Goal: Use online tool/utility: Utilize a website feature to perform a specific function

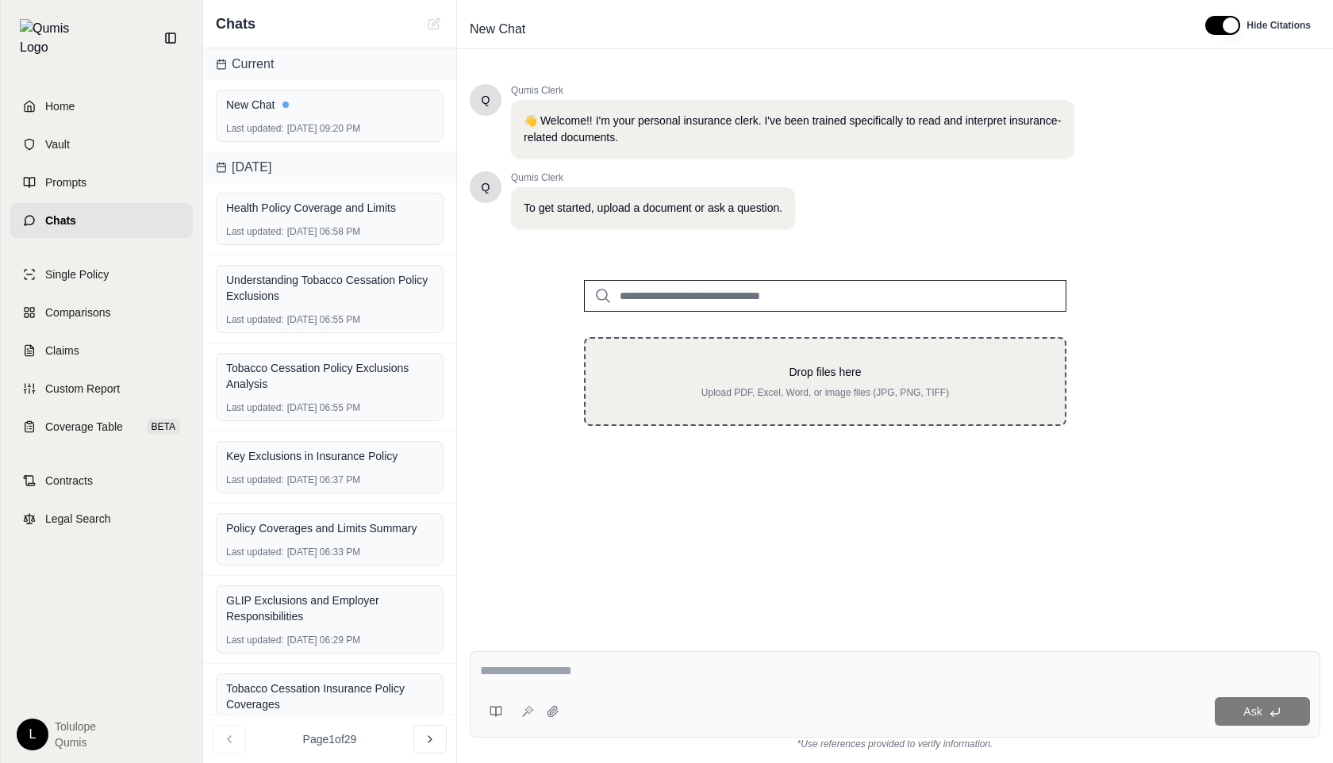
click at [823, 404] on div "Drop files here Upload PDF, Excel, Word, or image files (JPG, PNG, TIFF)" at bounding box center [825, 381] width 483 height 89
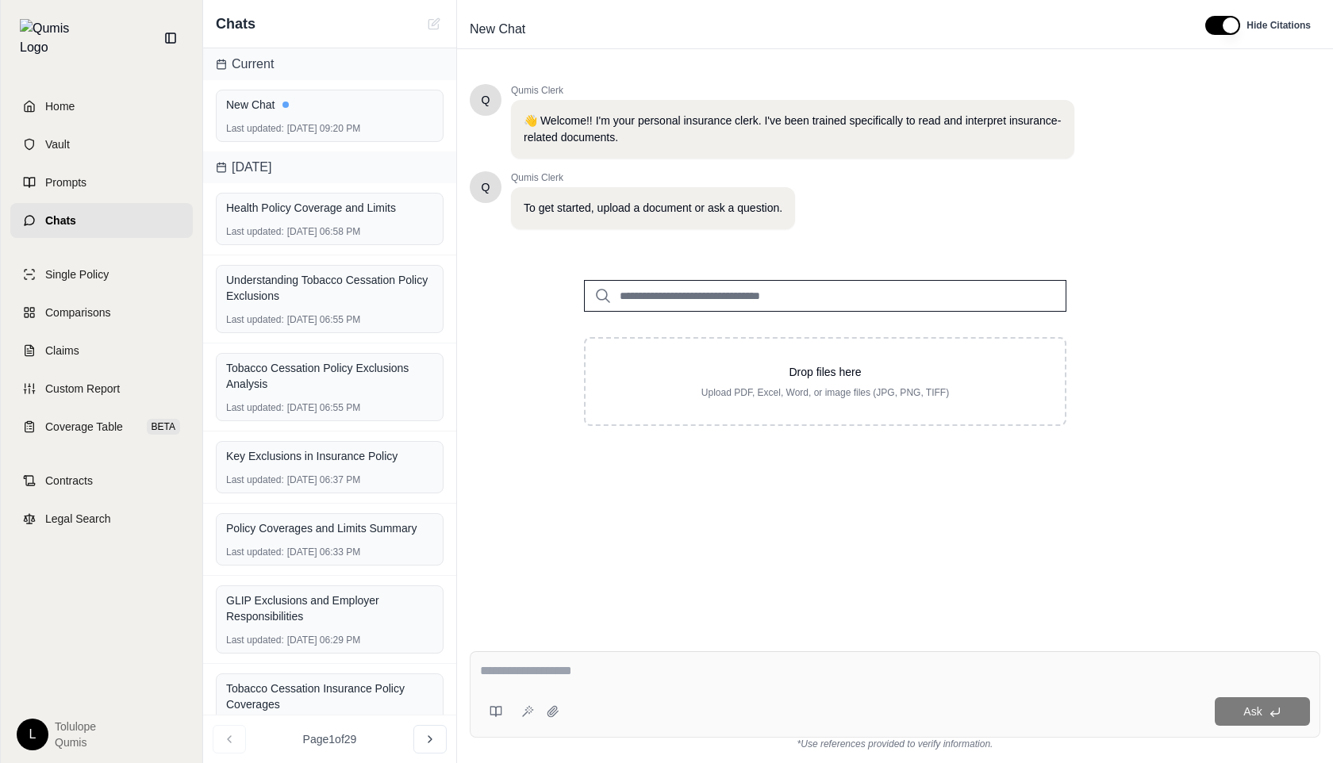
type input "**********"
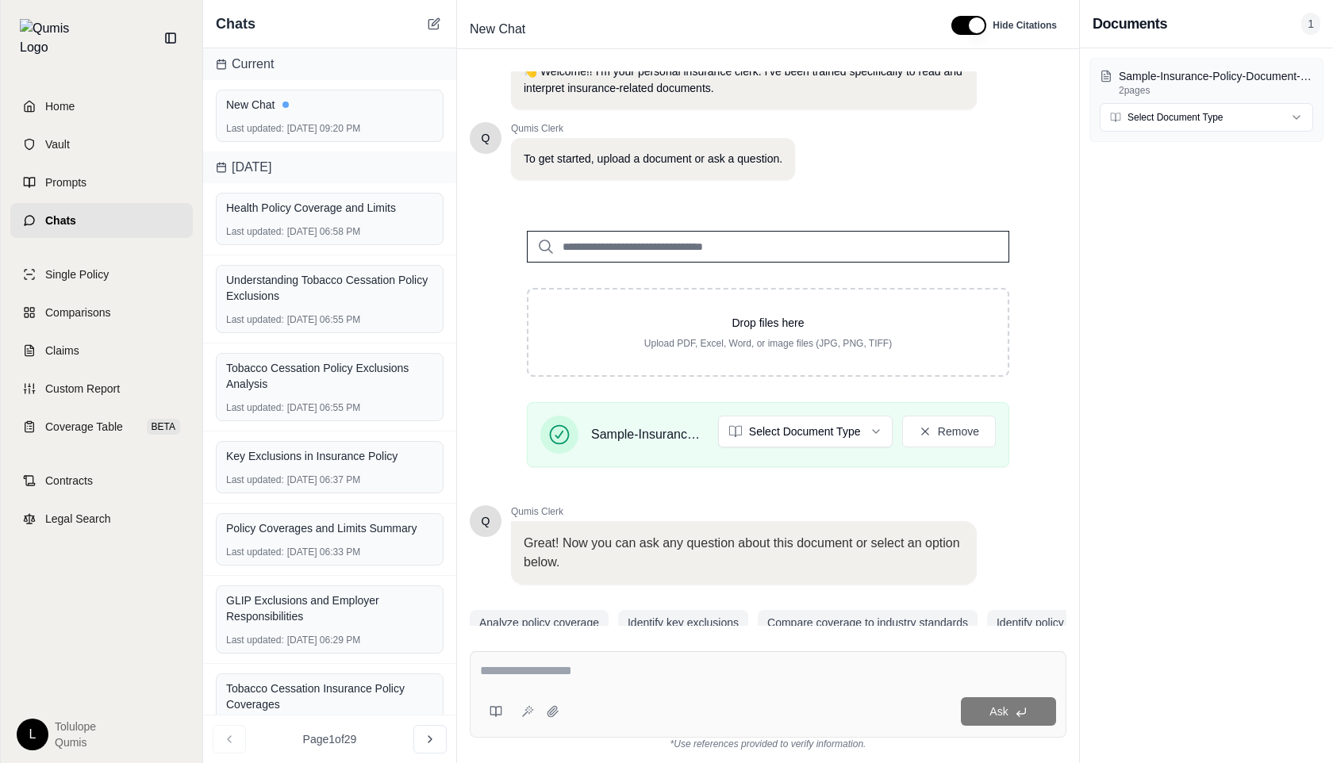
scroll to position [93, 0]
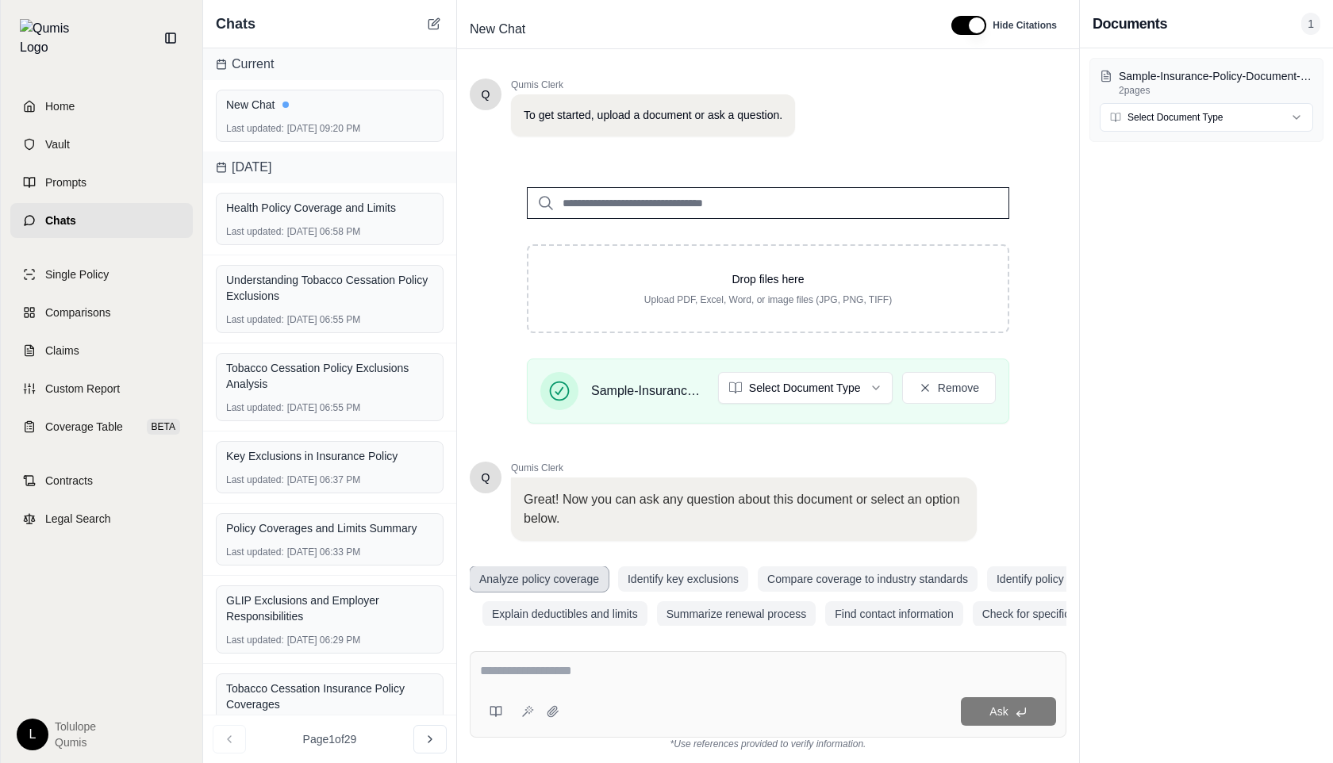
click at [515, 580] on button "Analyze policy coverage" at bounding box center [539, 579] width 139 height 25
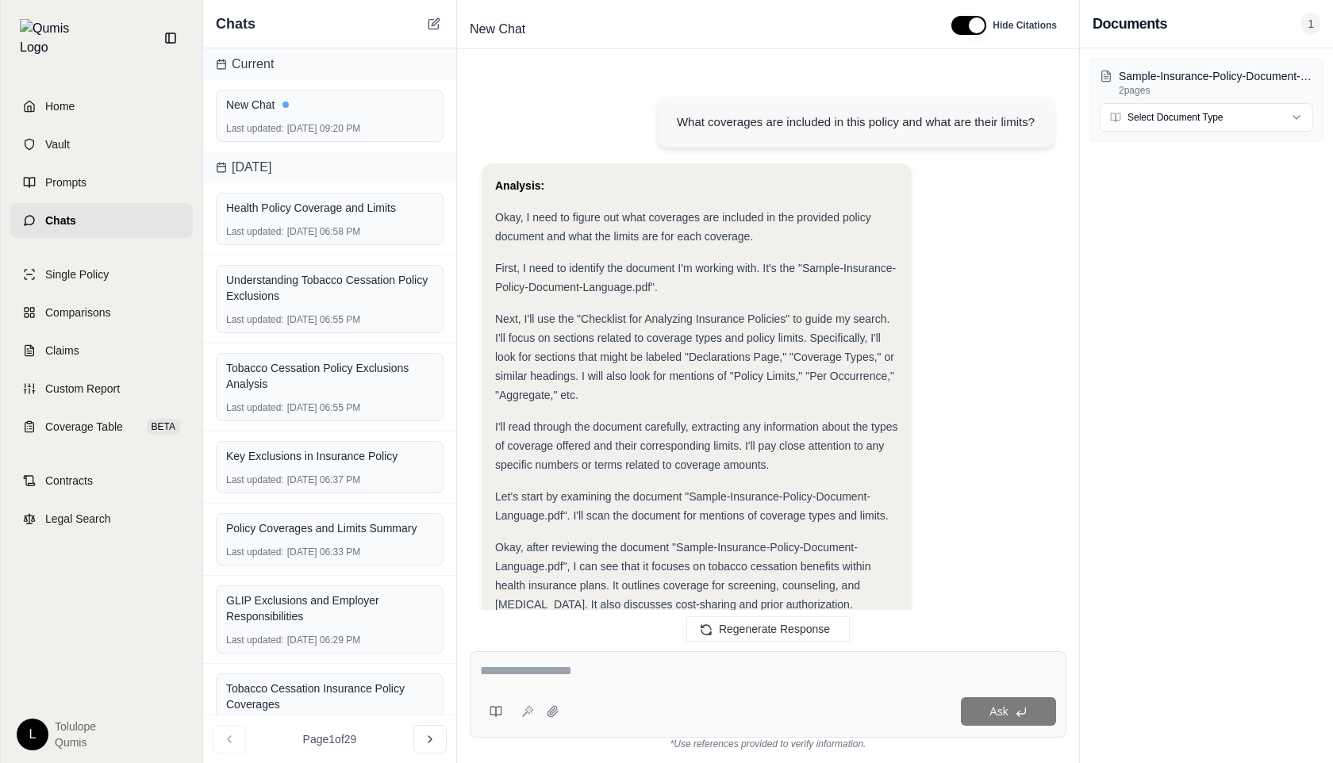
scroll to position [984, 0]
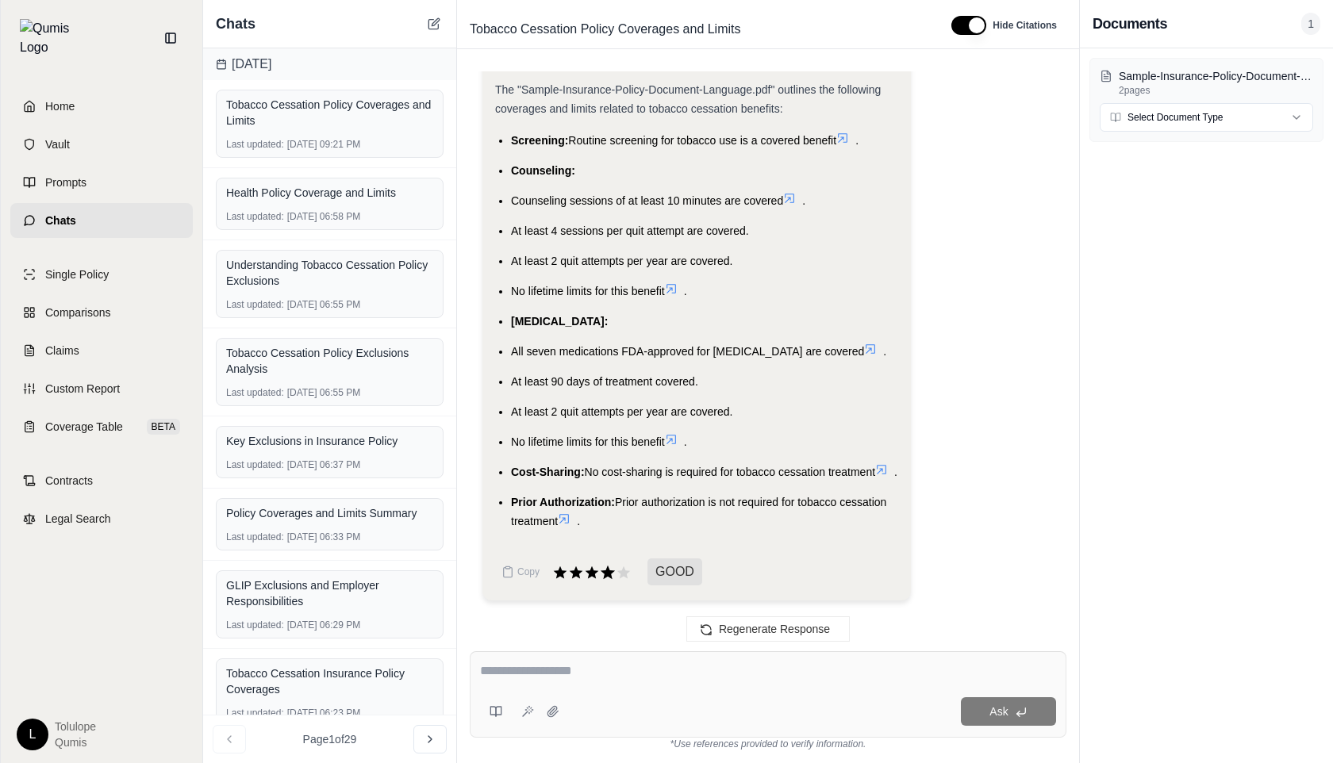
click at [602, 576] on icon at bounding box center [607, 572] width 17 height 17
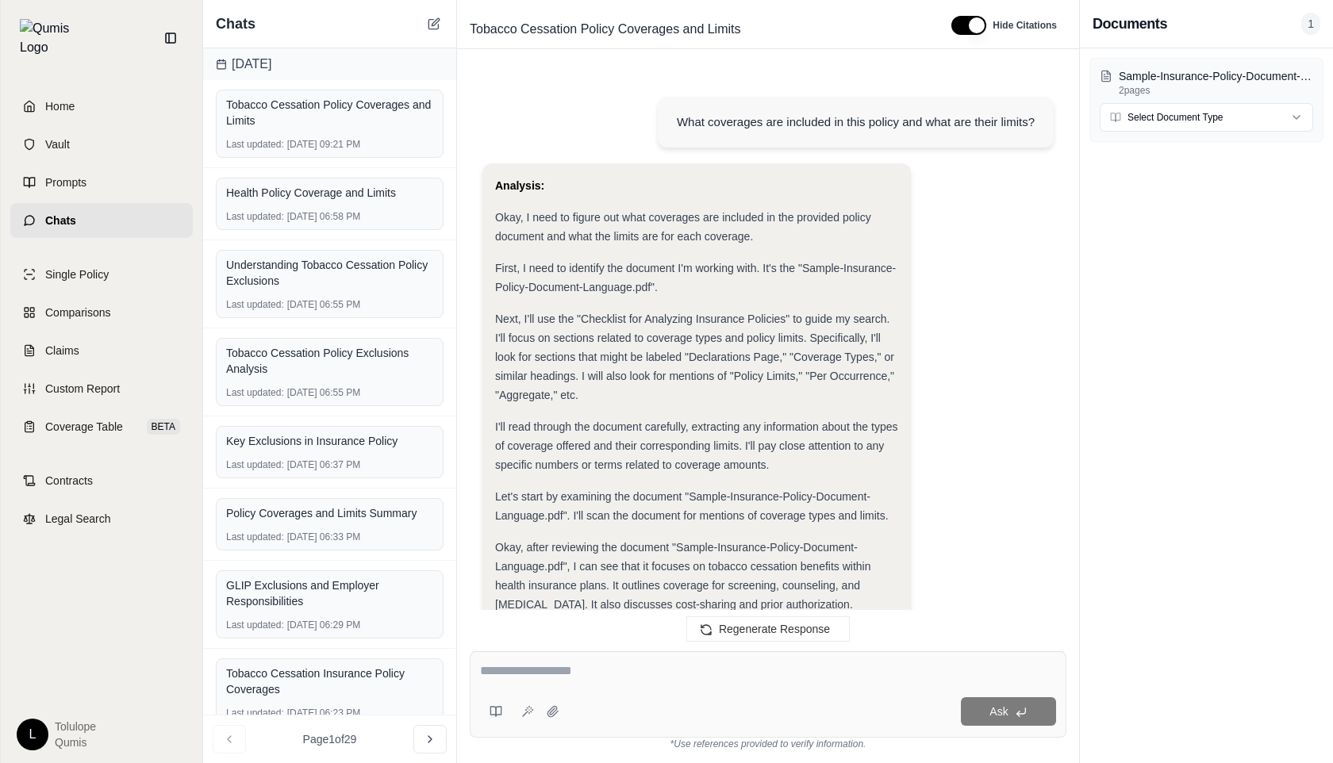
scroll to position [1109, 0]
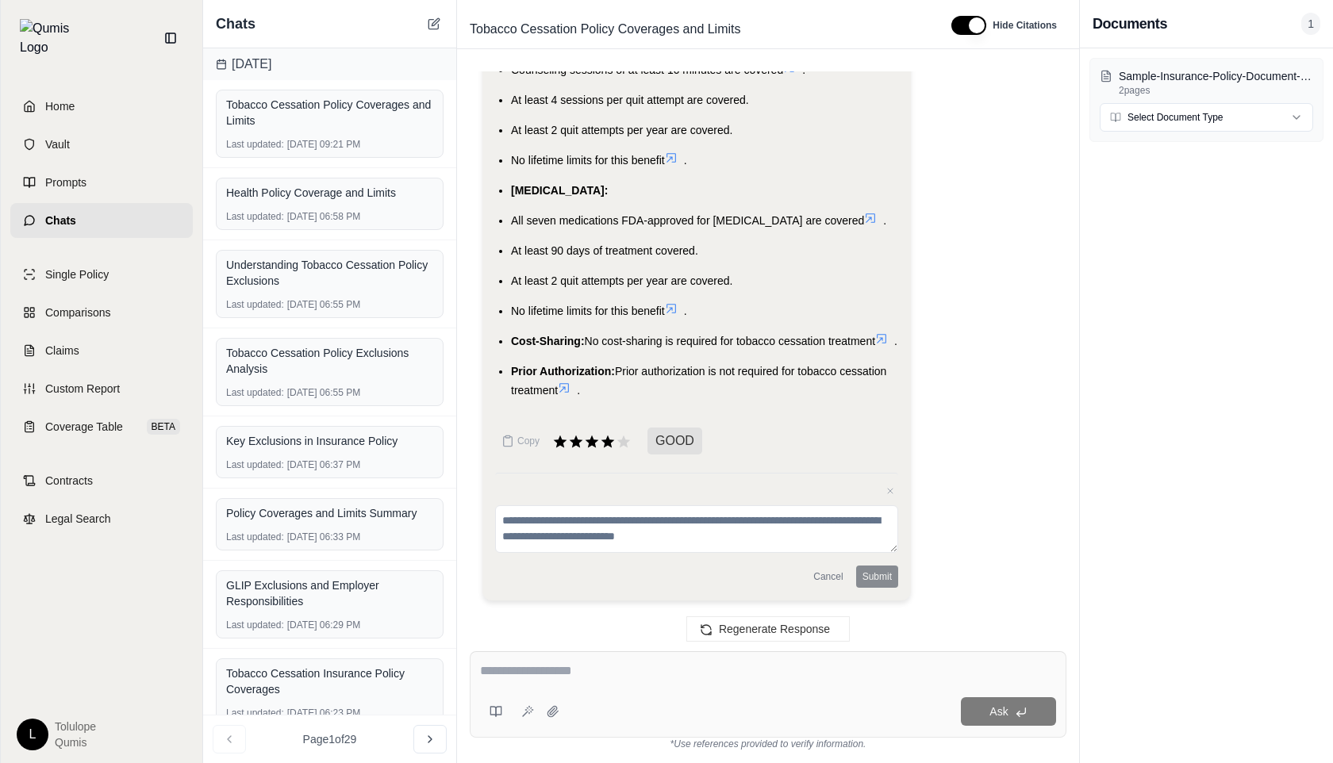
click at [561, 540] on textarea at bounding box center [696, 530] width 403 height 48
type textarea "****"
click at [864, 586] on button "Submit" at bounding box center [877, 577] width 42 height 22
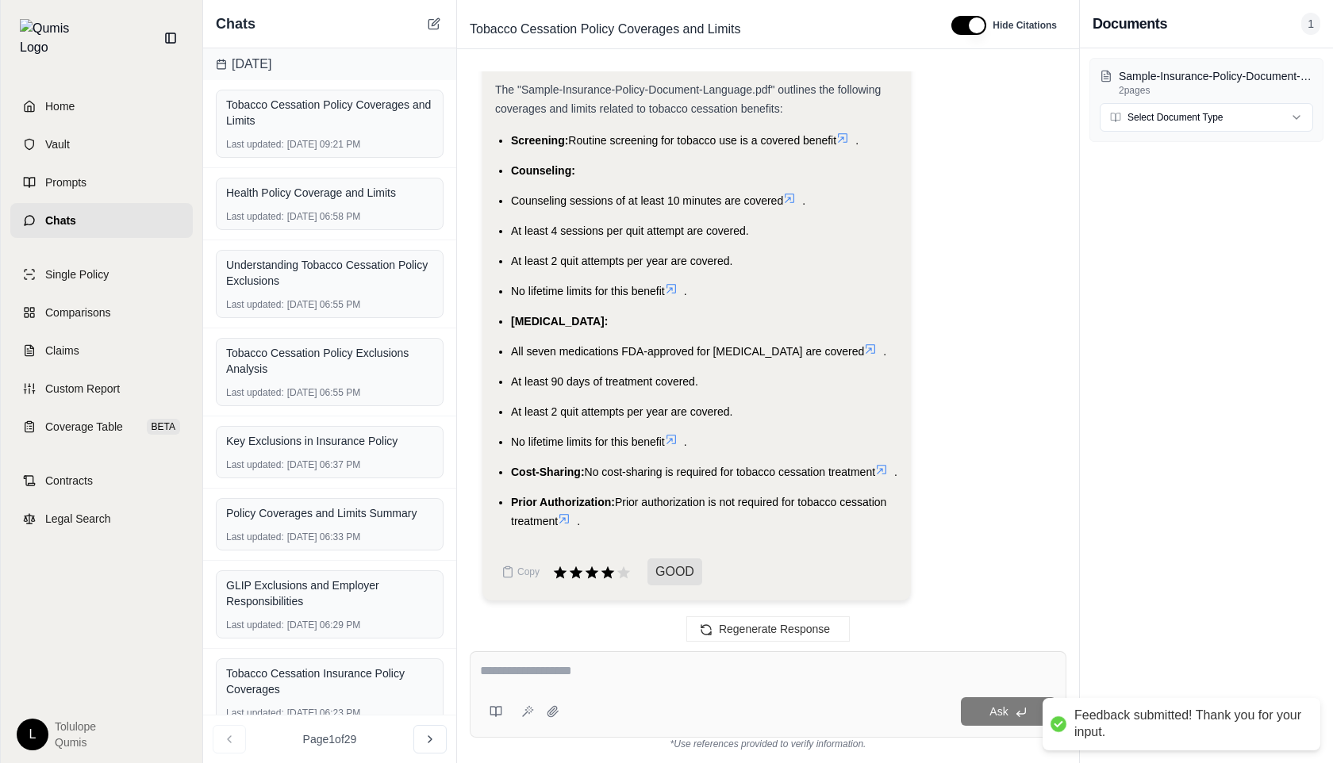
scroll to position [984, 0]
click at [542, 683] on div at bounding box center [768, 674] width 576 height 25
click at [568, 669] on textarea at bounding box center [768, 671] width 576 height 19
type textarea "**********"
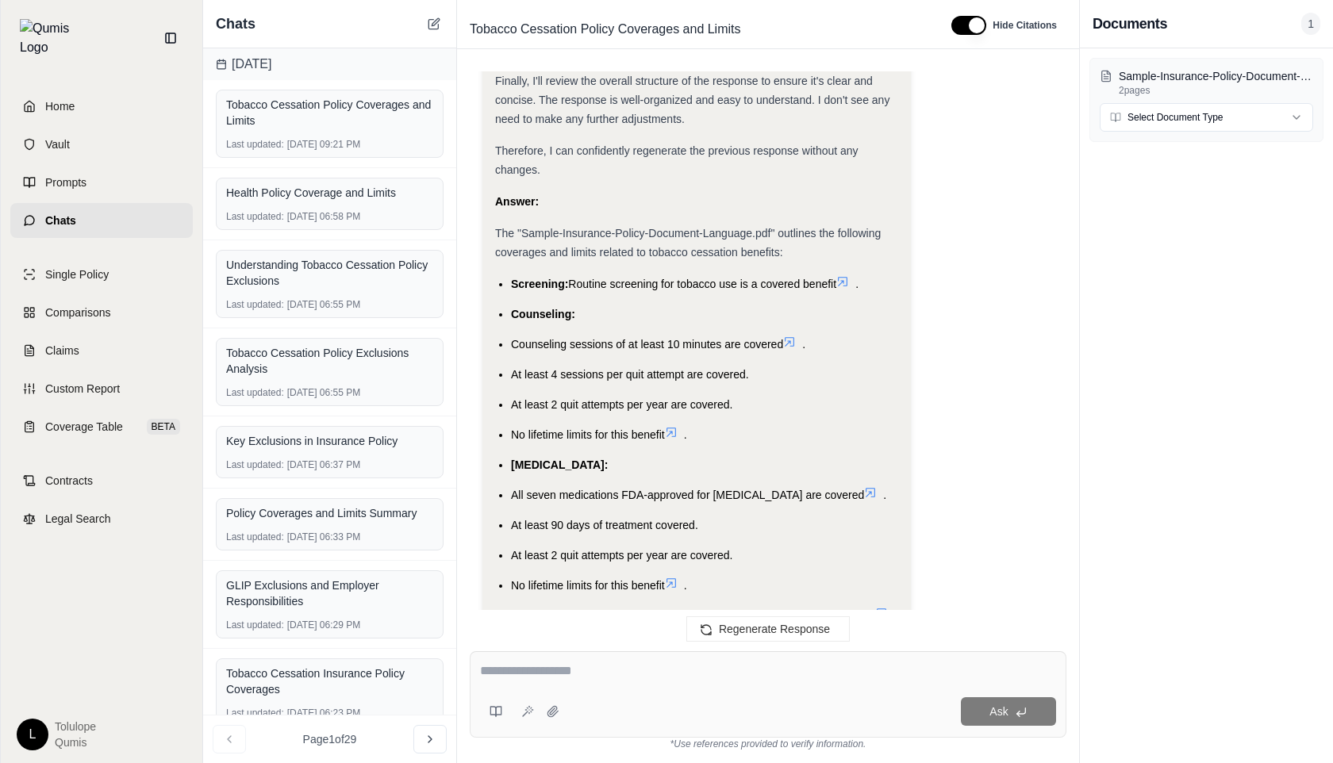
scroll to position [2877, 0]
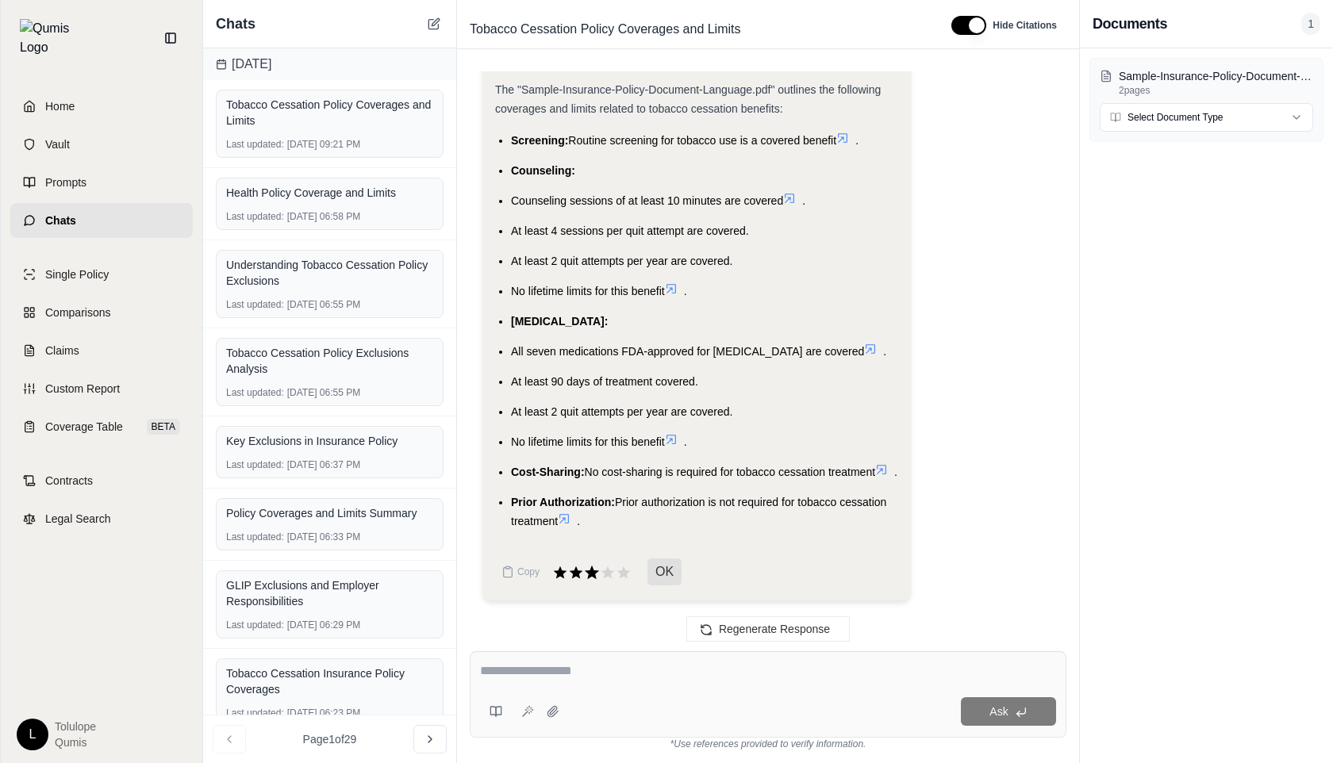
click at [590, 575] on icon at bounding box center [592, 572] width 14 height 13
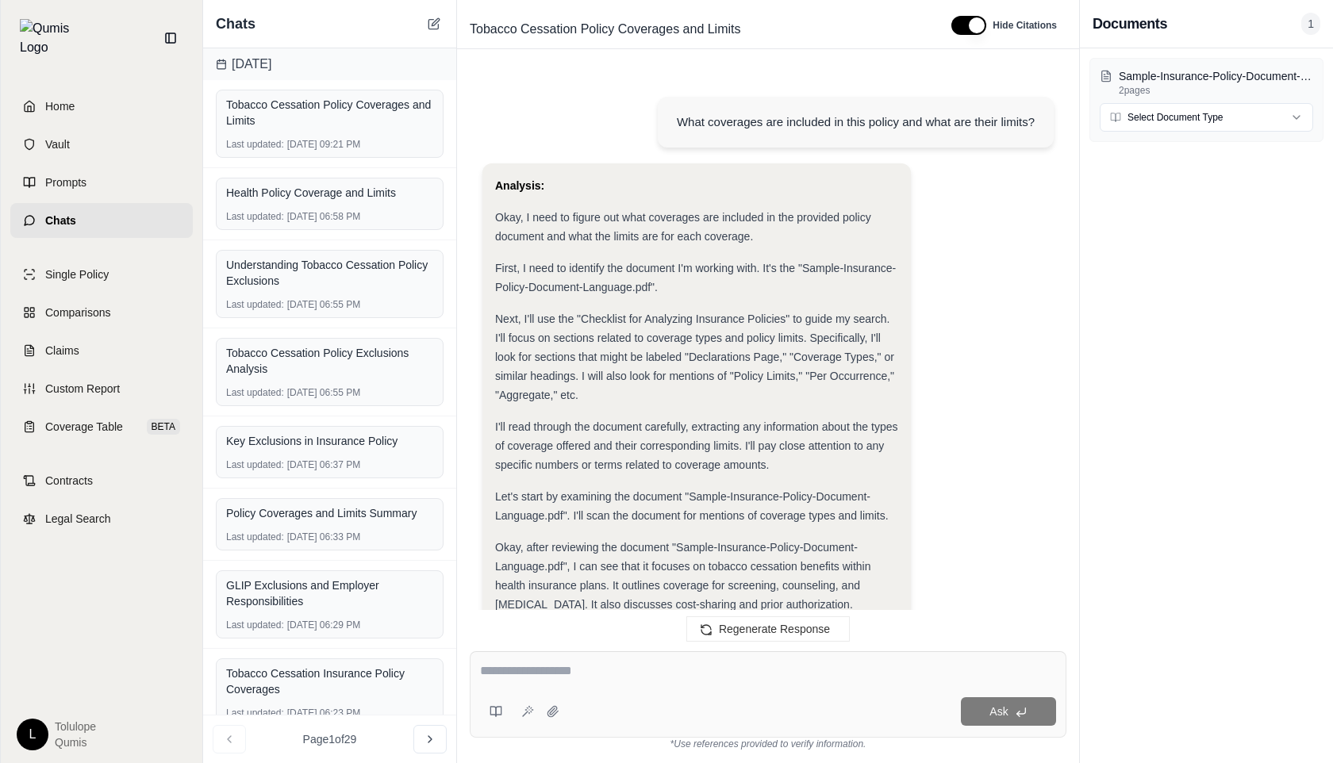
scroll to position [2871, 0]
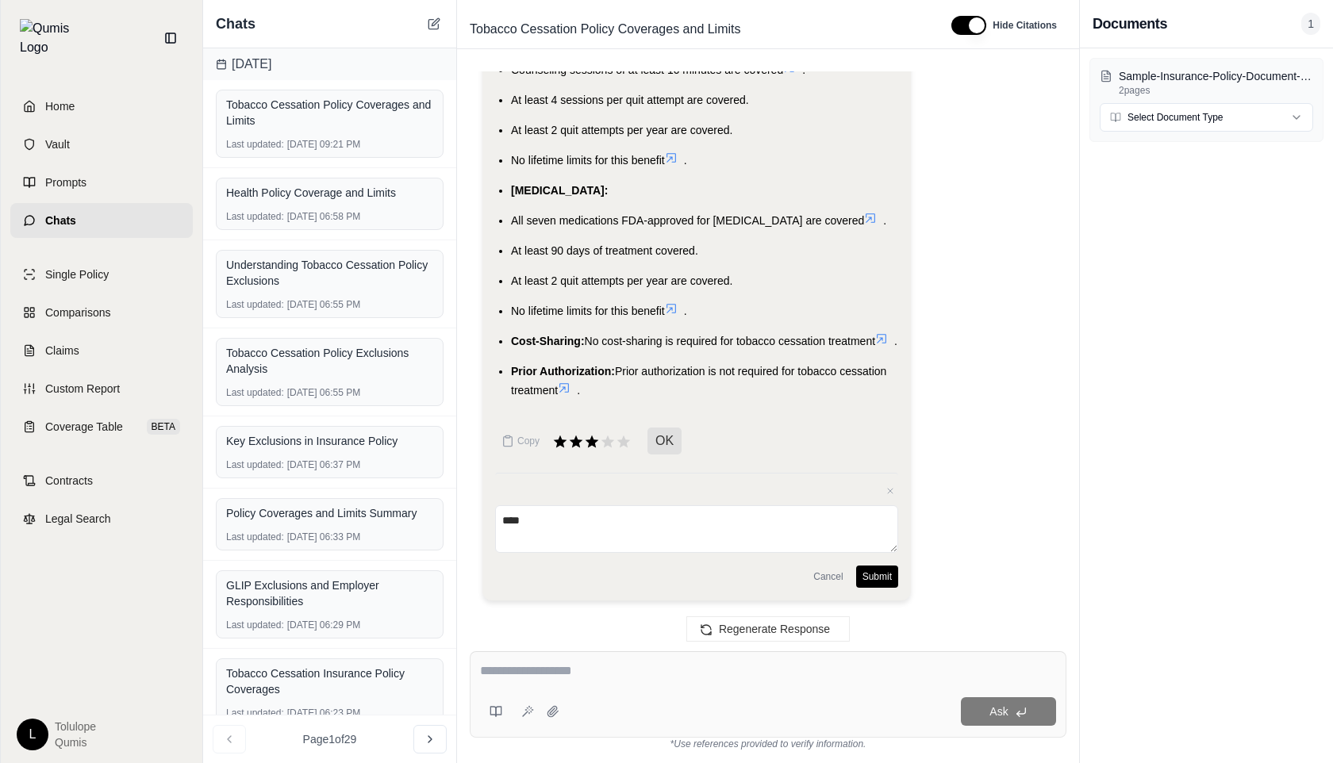
type textarea "****"
click at [884, 581] on button "Submit" at bounding box center [877, 577] width 42 height 22
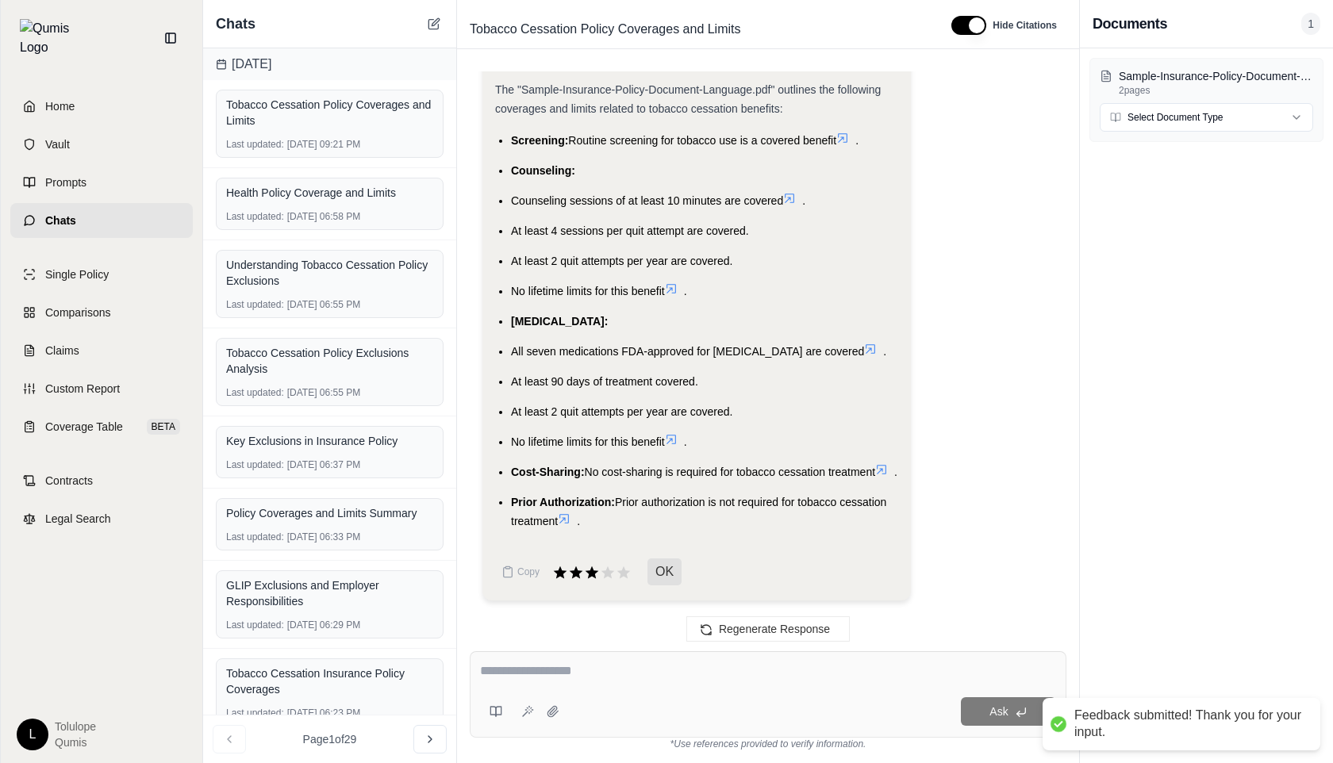
click at [570, 685] on div at bounding box center [768, 674] width 576 height 25
click at [540, 670] on textarea at bounding box center [768, 671] width 576 height 19
type textarea "**********"
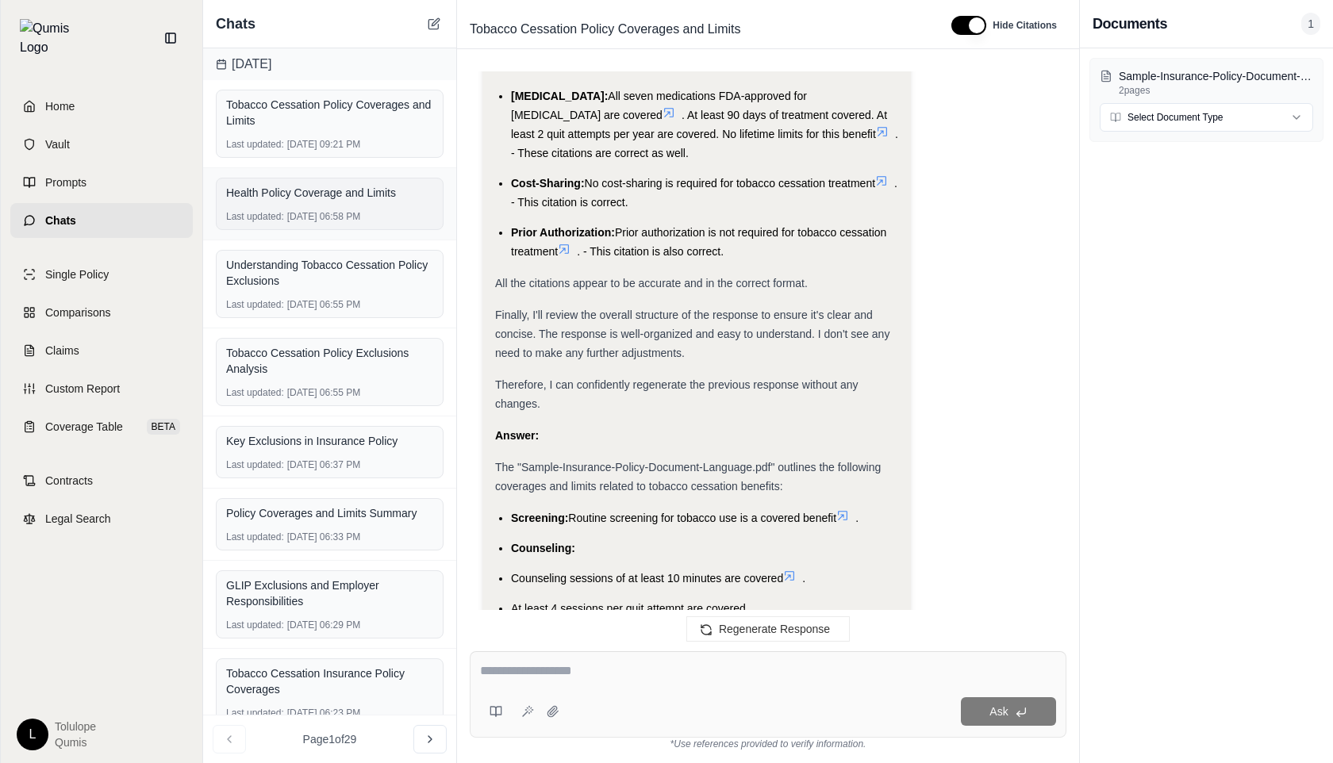
scroll to position [2585, 0]
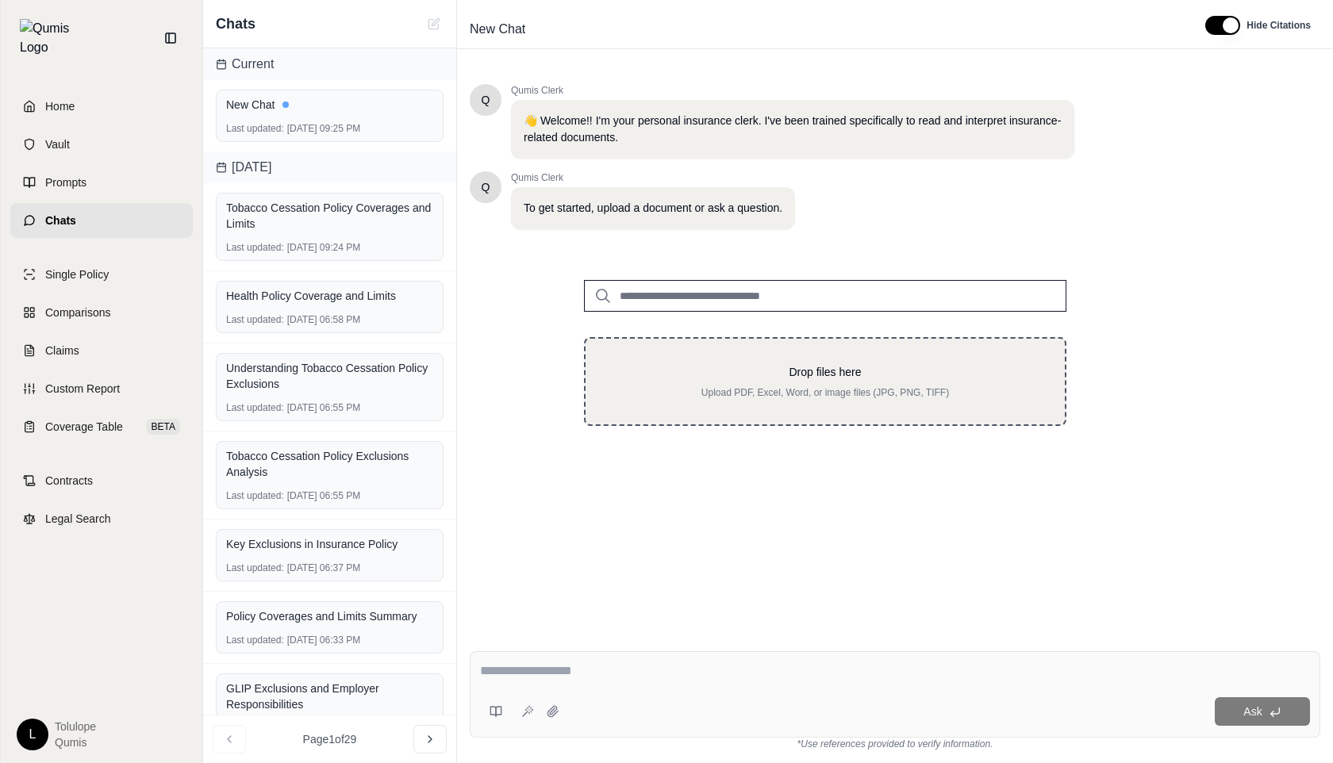
click at [770, 372] on p "Drop files here" at bounding box center [825, 372] width 429 height 16
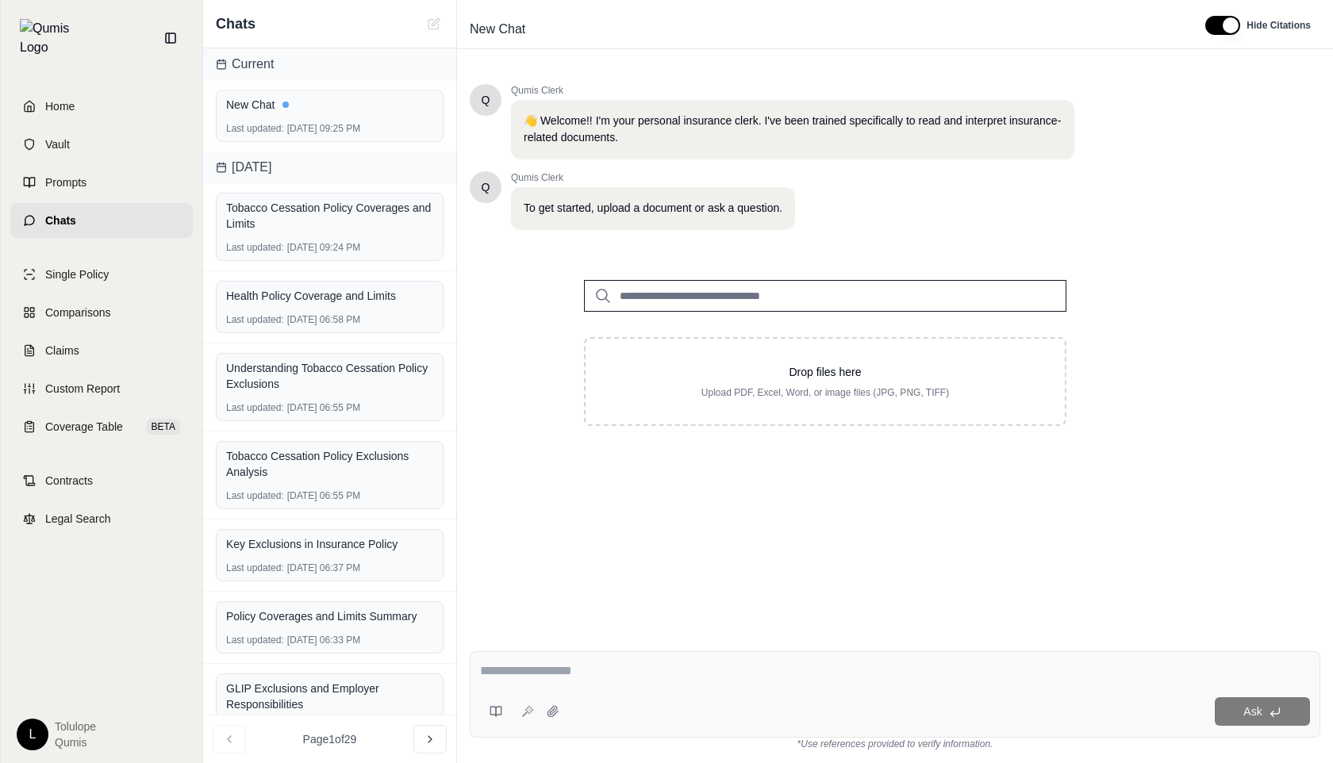
type input "**********"
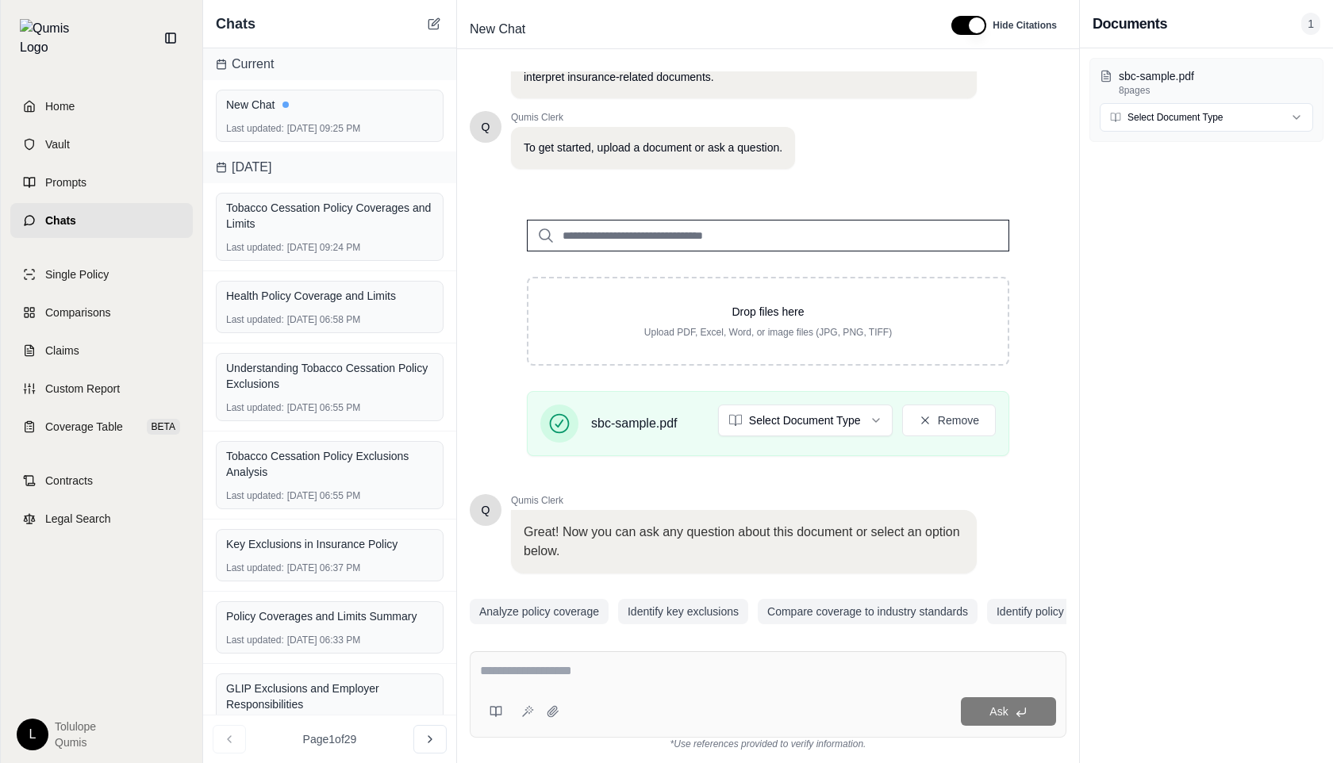
scroll to position [93, 0]
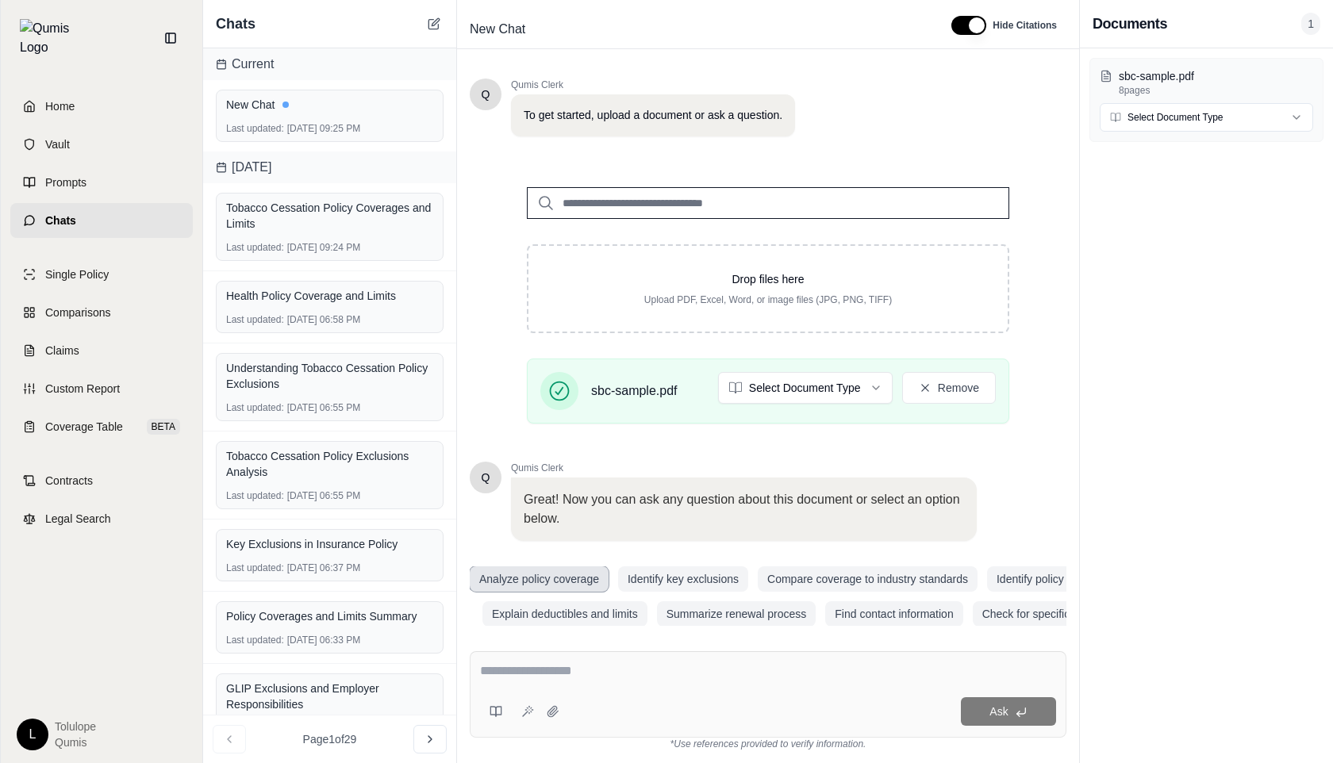
click at [540, 570] on button "Analyze policy coverage" at bounding box center [539, 579] width 139 height 25
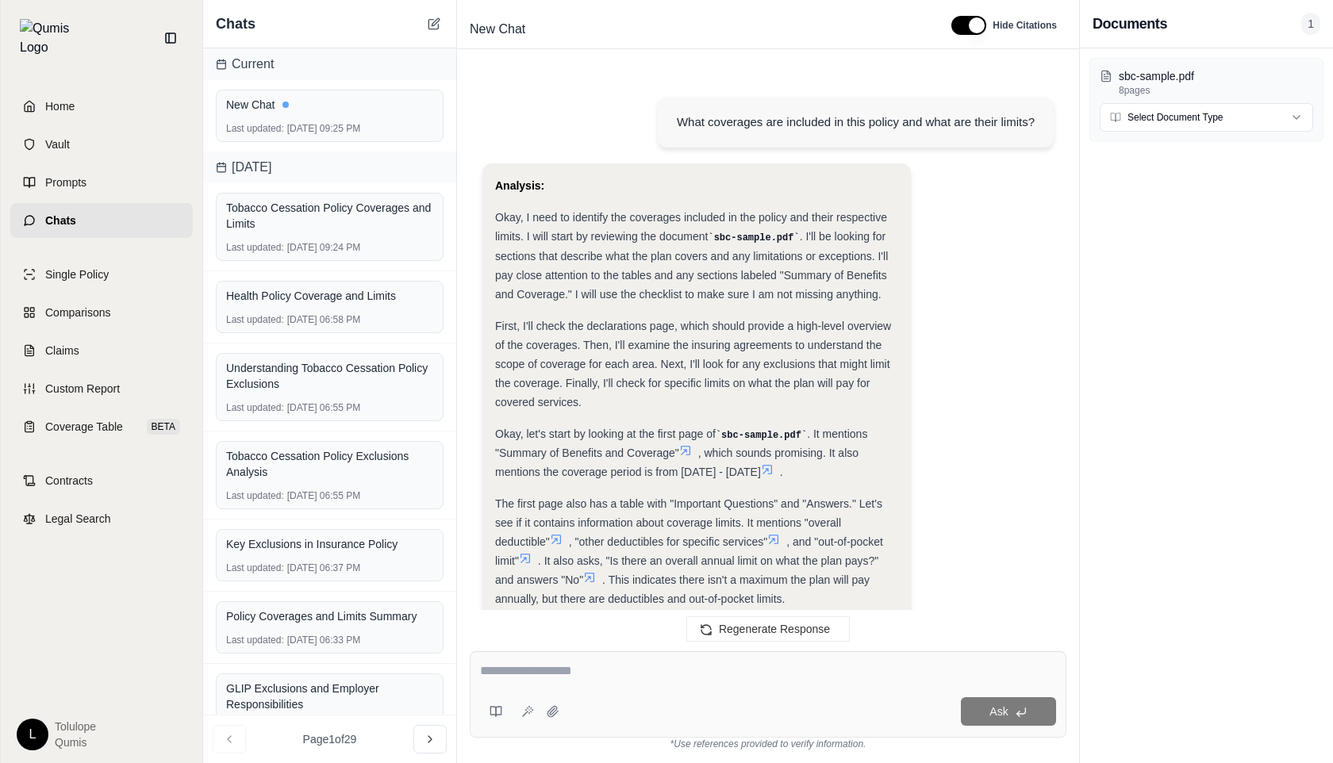
scroll to position [1765, 0]
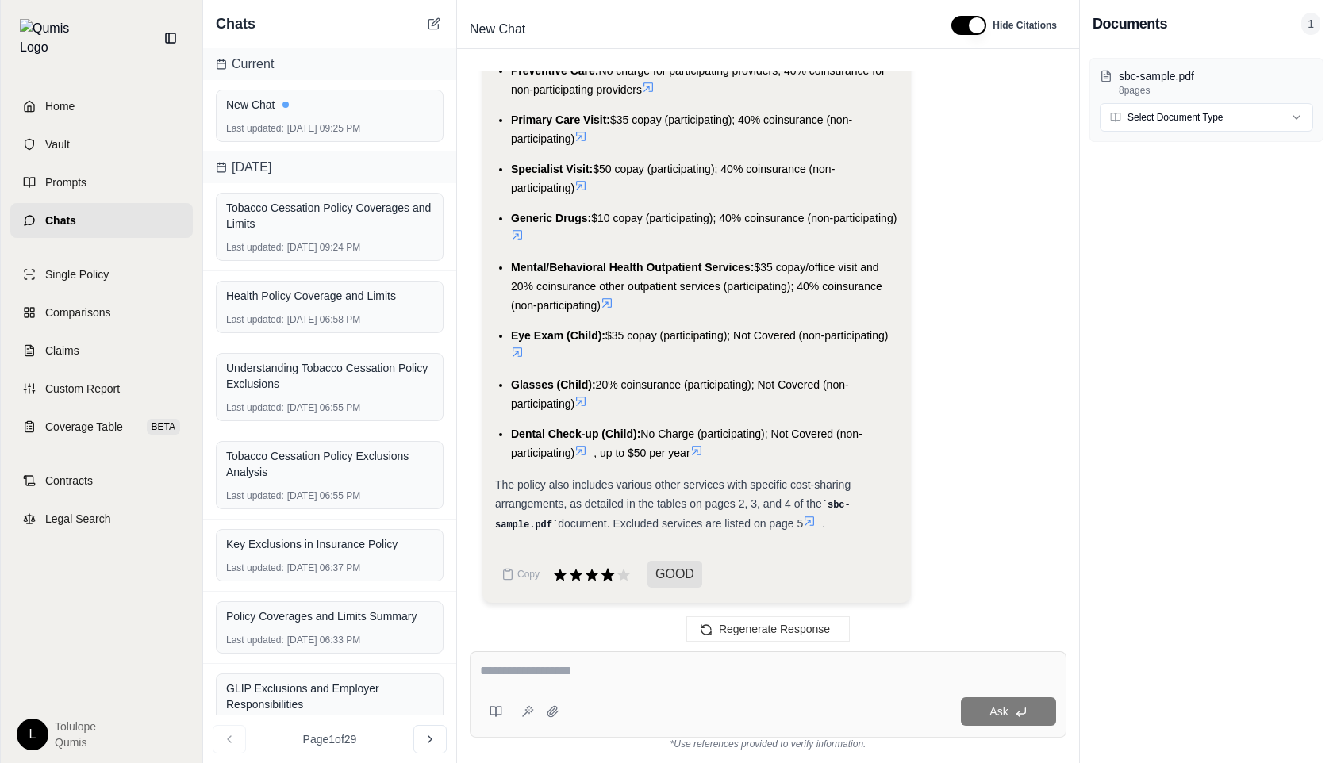
click at [600, 575] on icon at bounding box center [607, 575] width 17 height 17
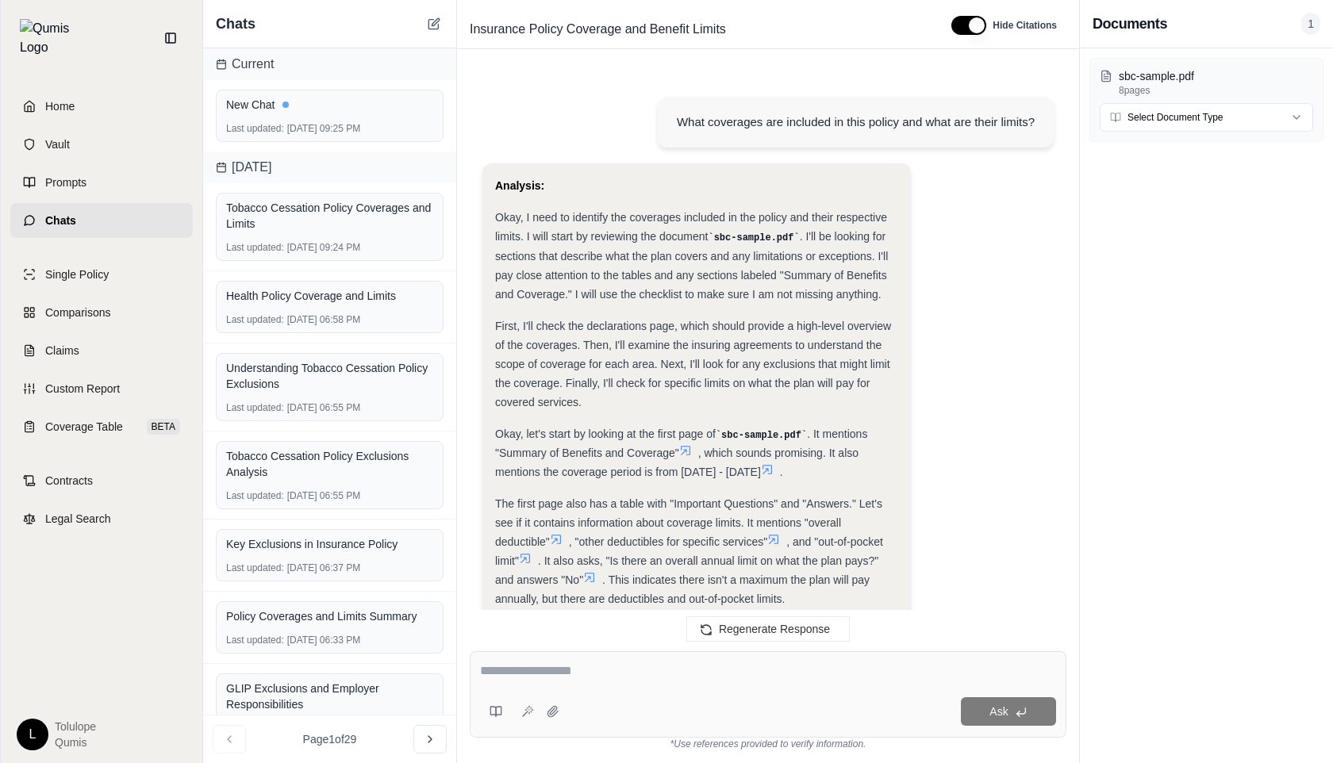
scroll to position [1890, 0]
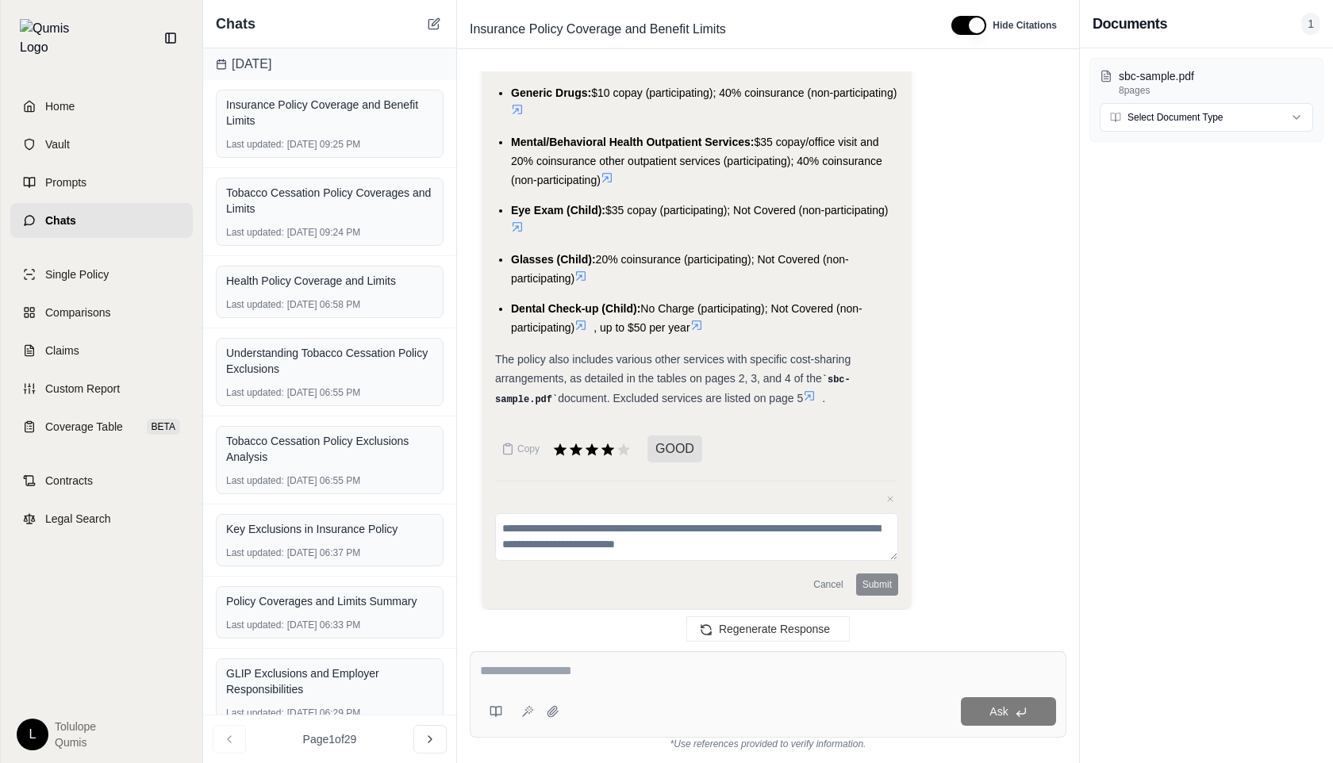
click at [624, 530] on textarea at bounding box center [696, 537] width 403 height 48
type textarea "****"
click at [882, 583] on button "Submit" at bounding box center [877, 585] width 42 height 22
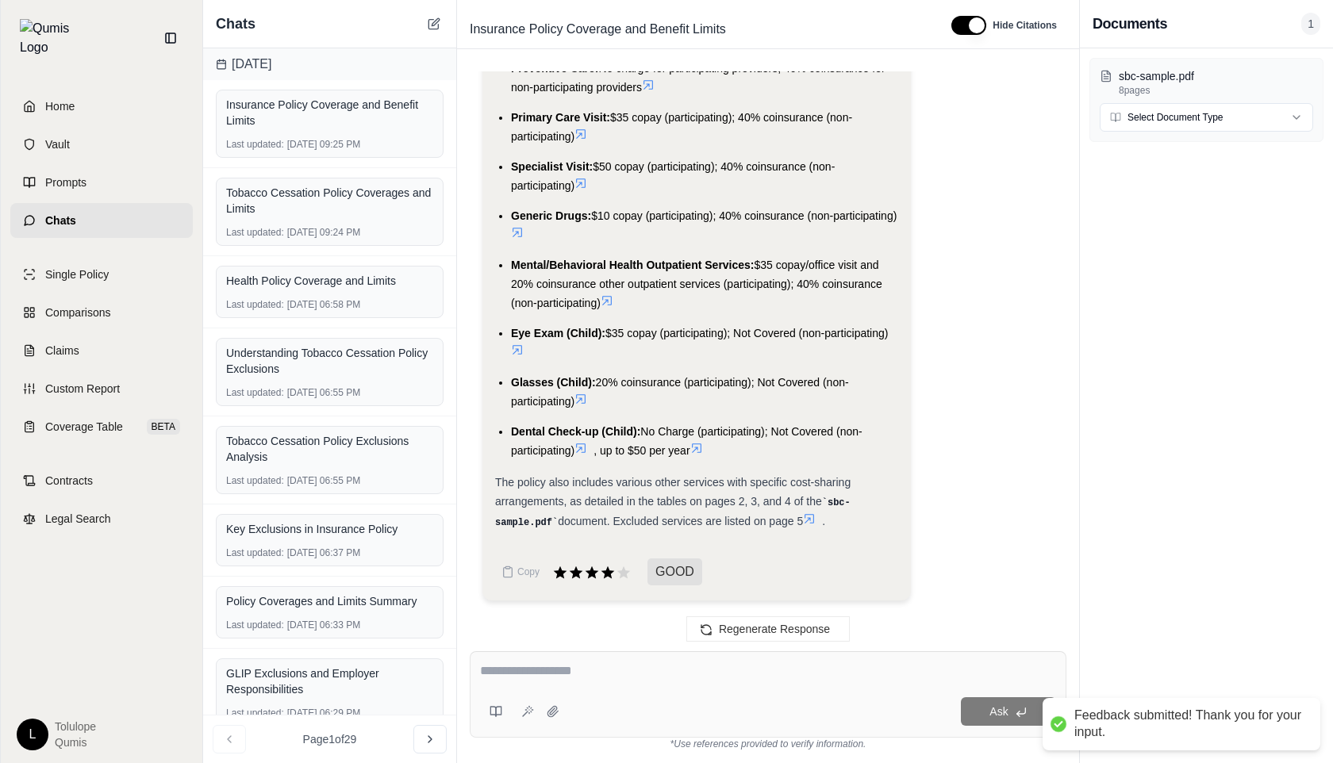
scroll to position [1765, 0]
click at [530, 668] on textarea at bounding box center [768, 671] width 576 height 19
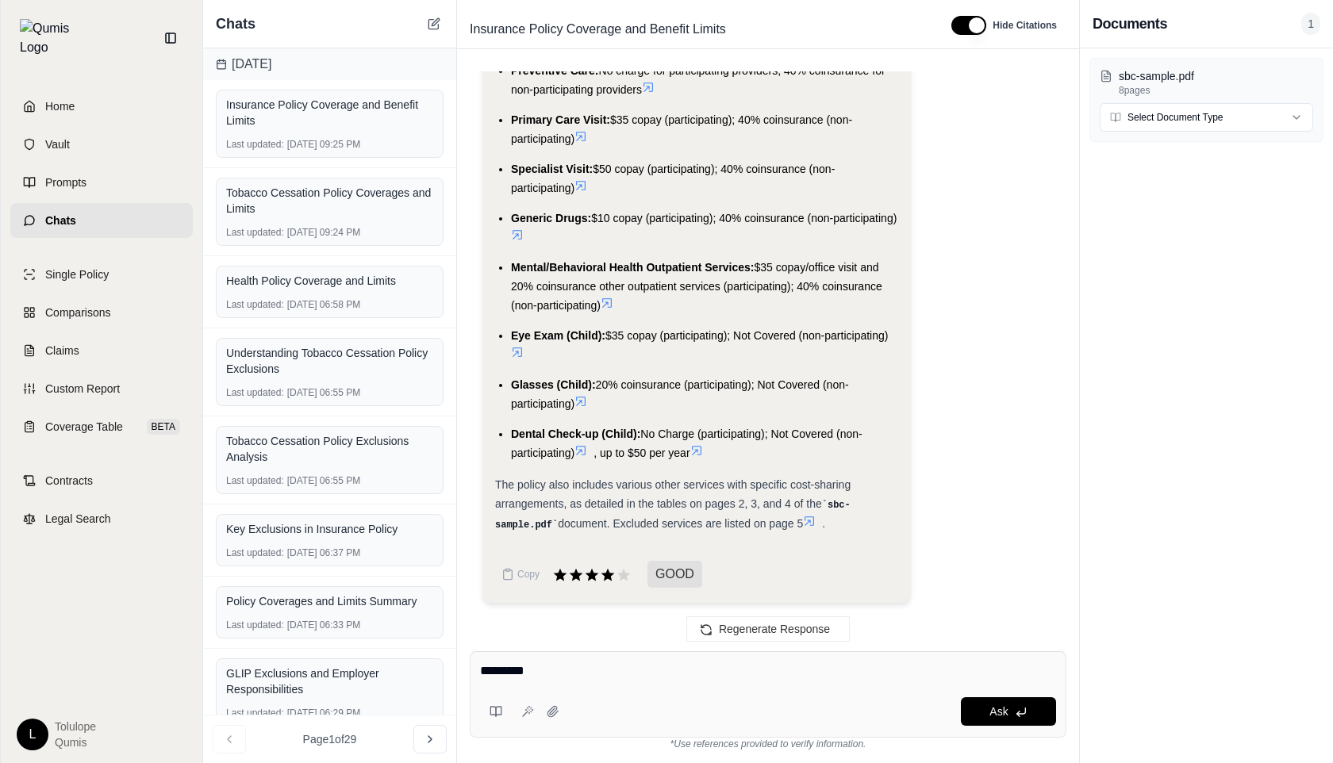
type textarea "**********"
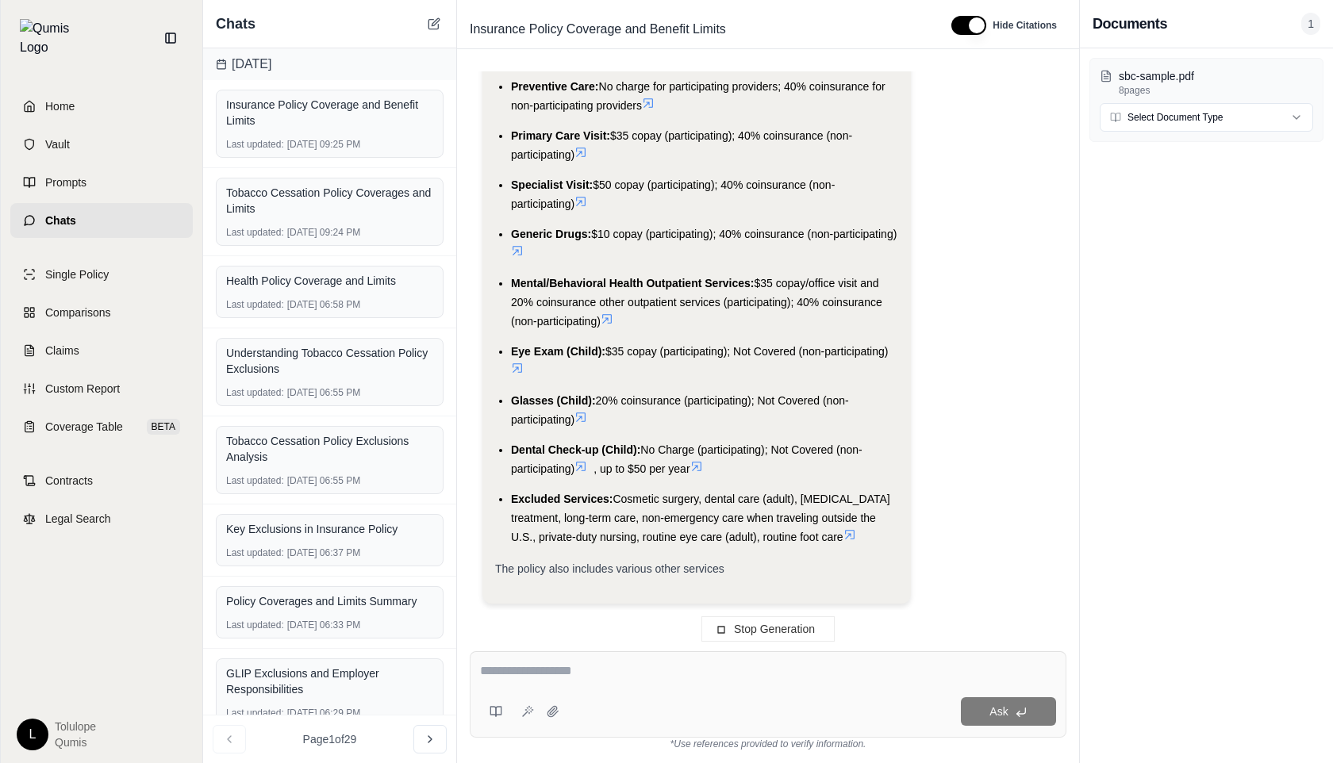
scroll to position [3698, 0]
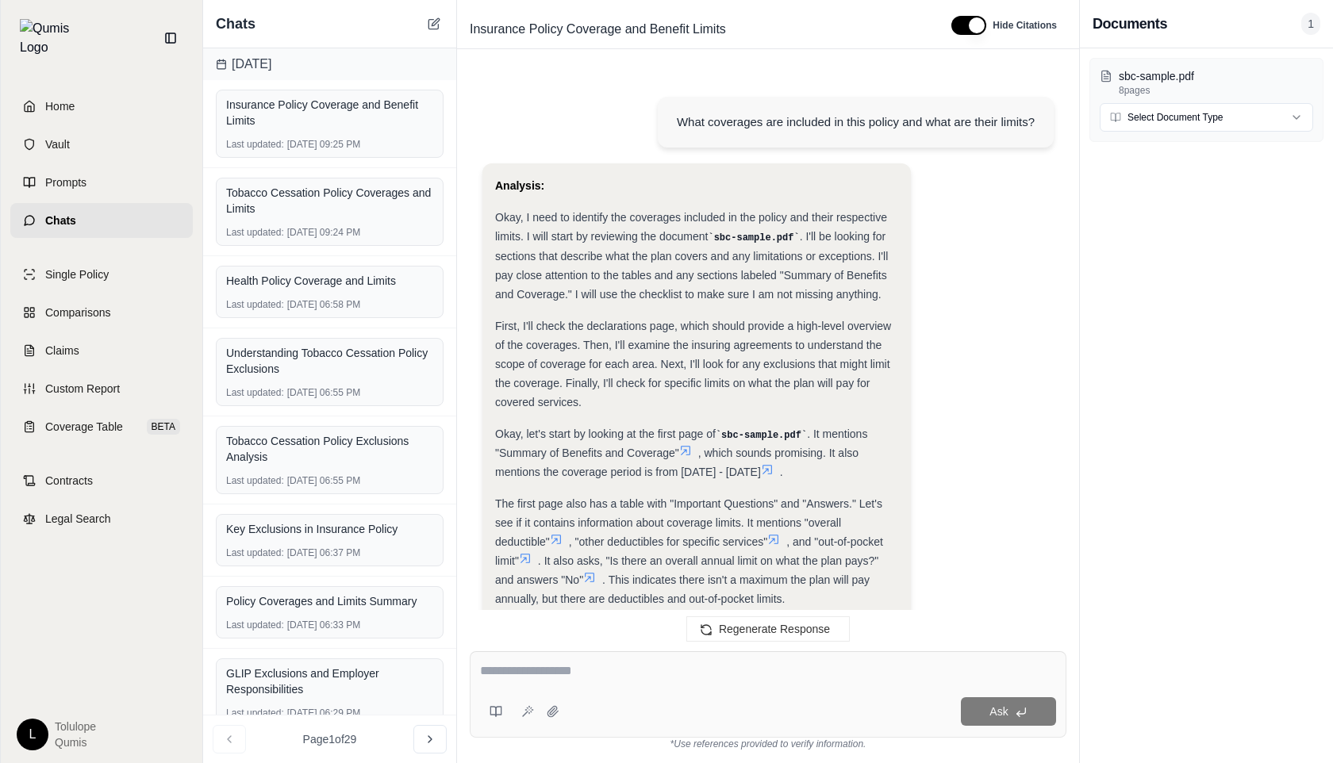
click at [555, 763] on html "Home Vault Prompts Chats Single Policy Comparisons Claims Custom Report Coverag…" at bounding box center [666, 381] width 1333 height 763
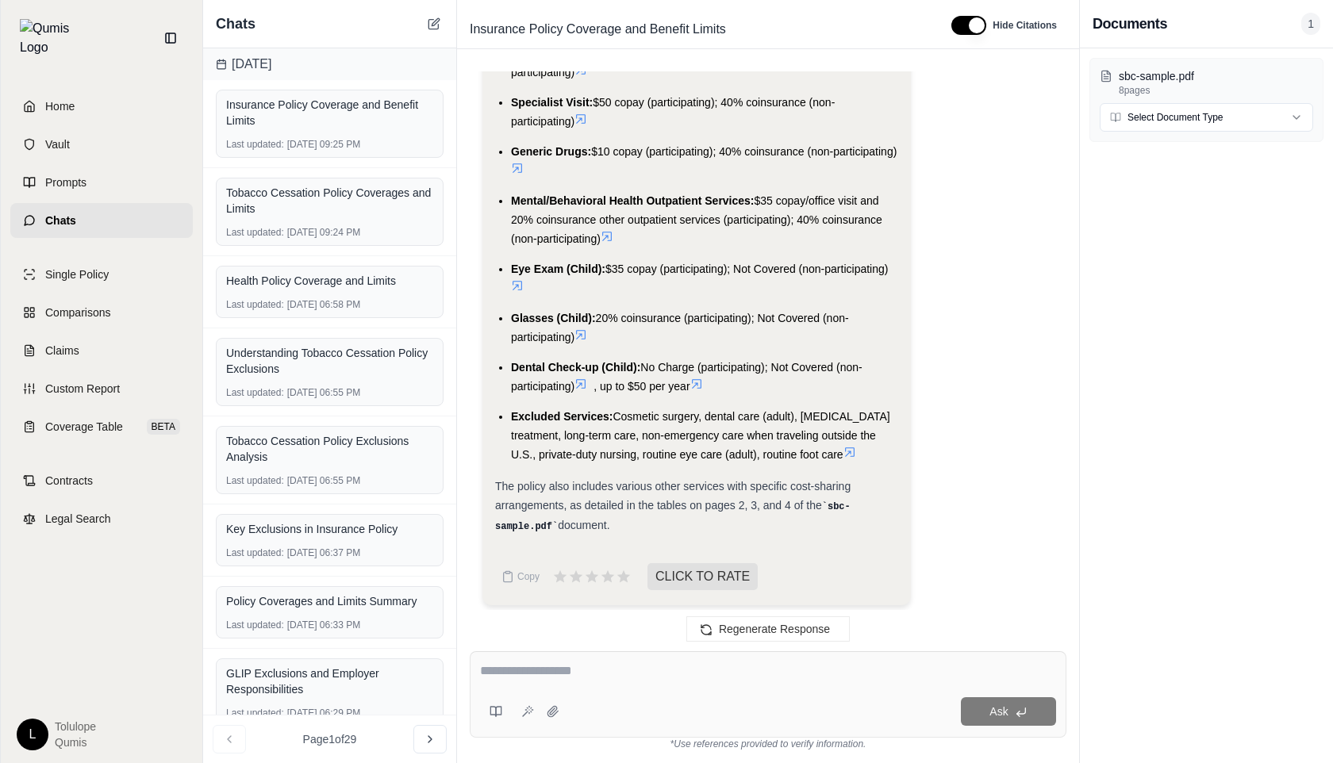
click at [544, 673] on textarea at bounding box center [768, 671] width 576 height 19
type textarea "**********"
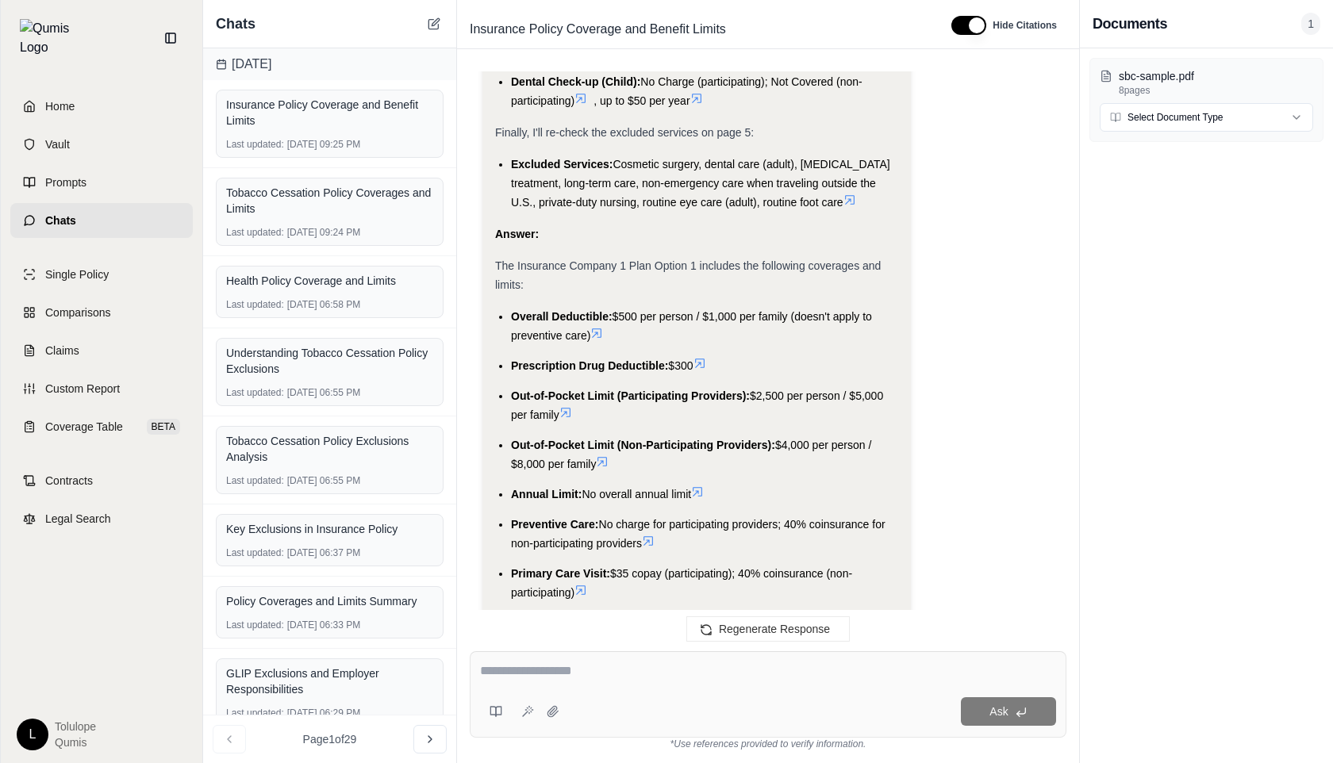
scroll to position [5790, 0]
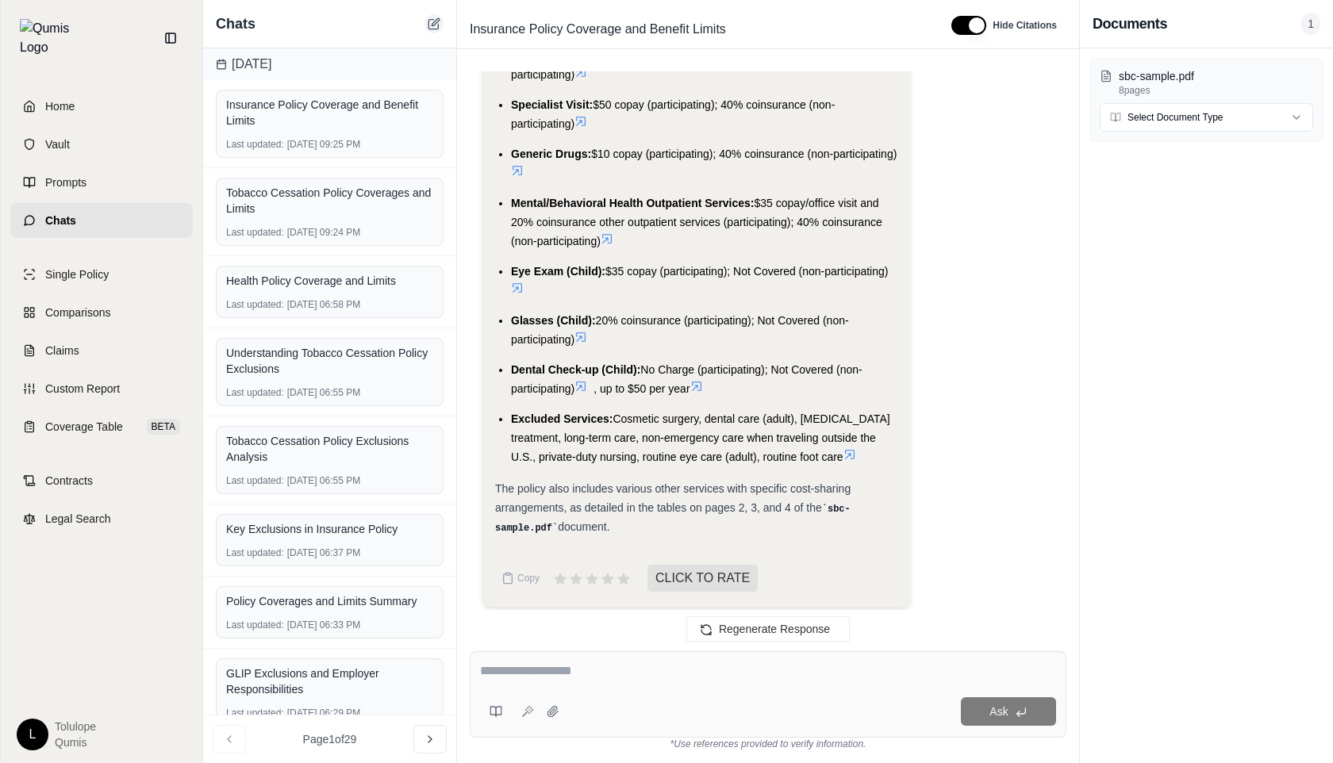
click at [434, 22] on icon at bounding box center [435, 21] width 7 height 7
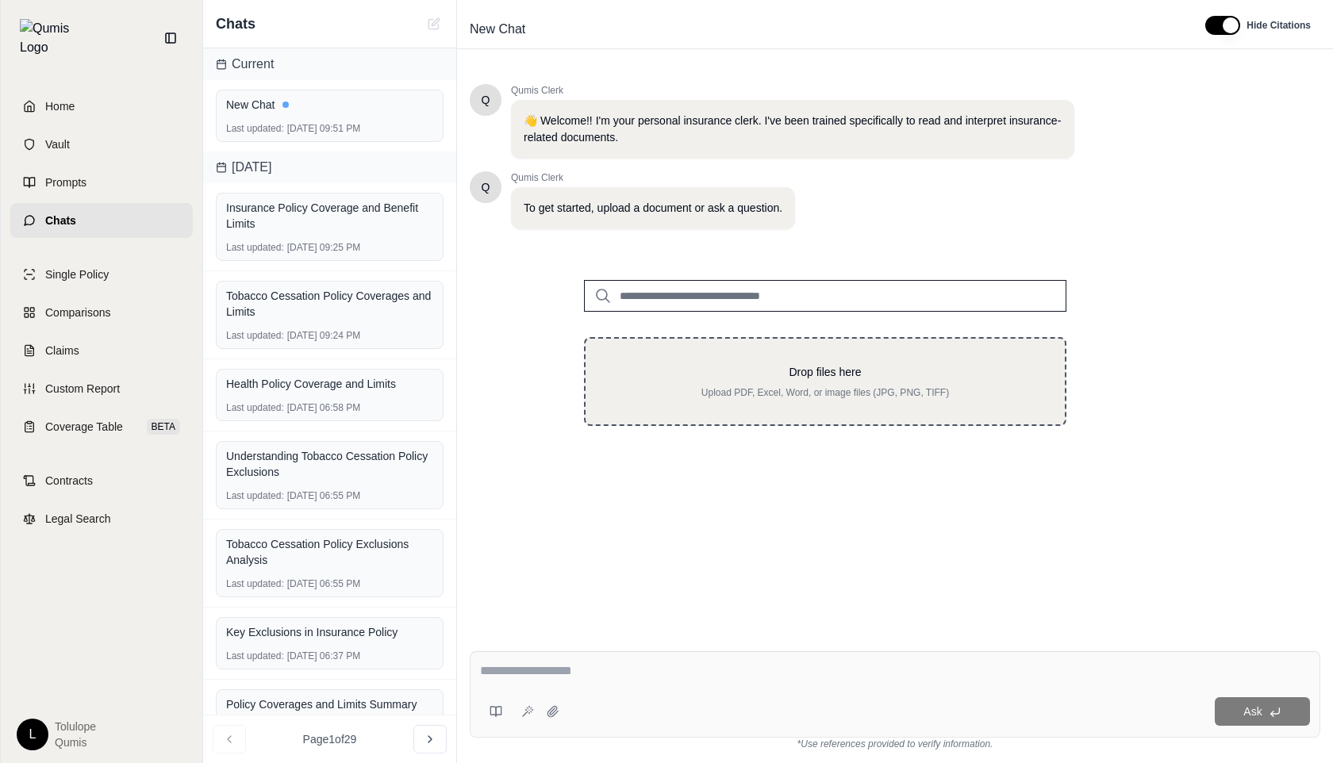
click at [703, 368] on p "Drop files here" at bounding box center [825, 372] width 429 height 16
type input "**********"
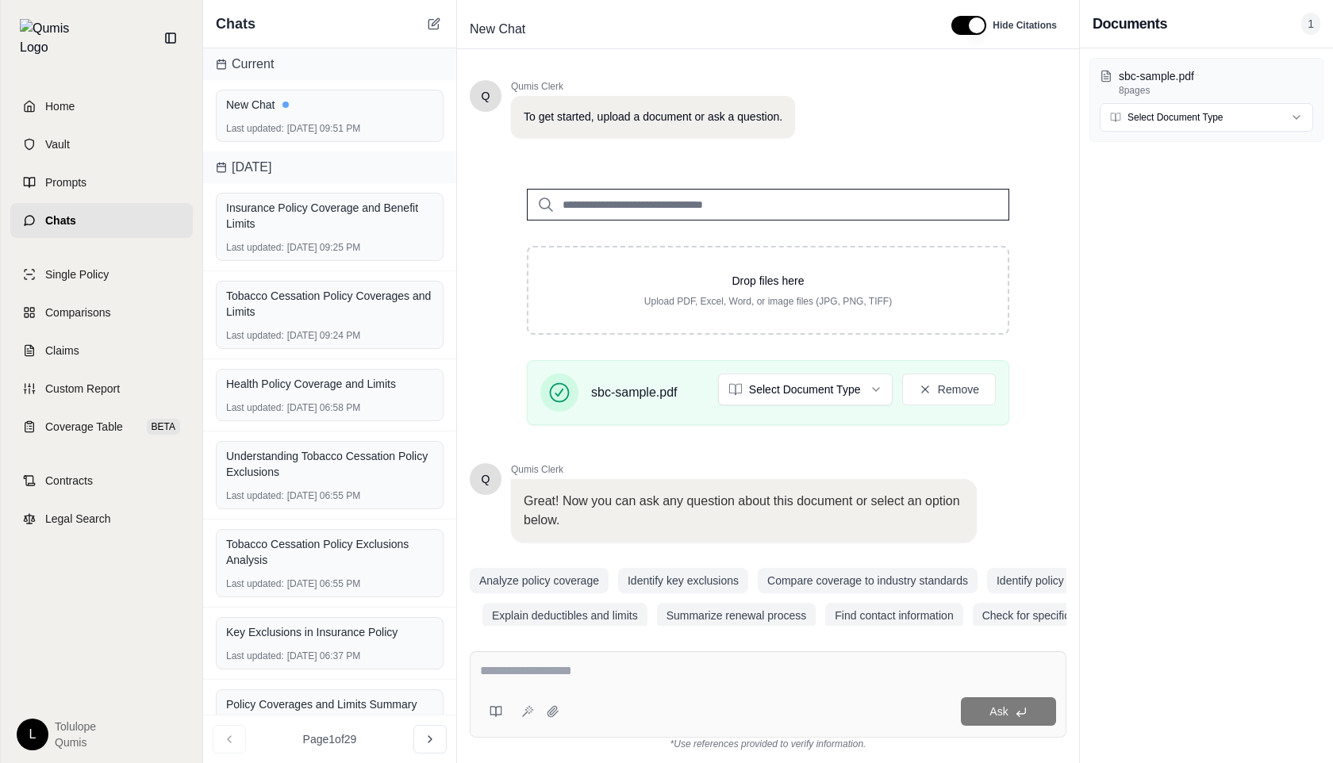
scroll to position [93, 0]
click at [649, 578] on button "Identify key exclusions" at bounding box center [683, 579] width 130 height 25
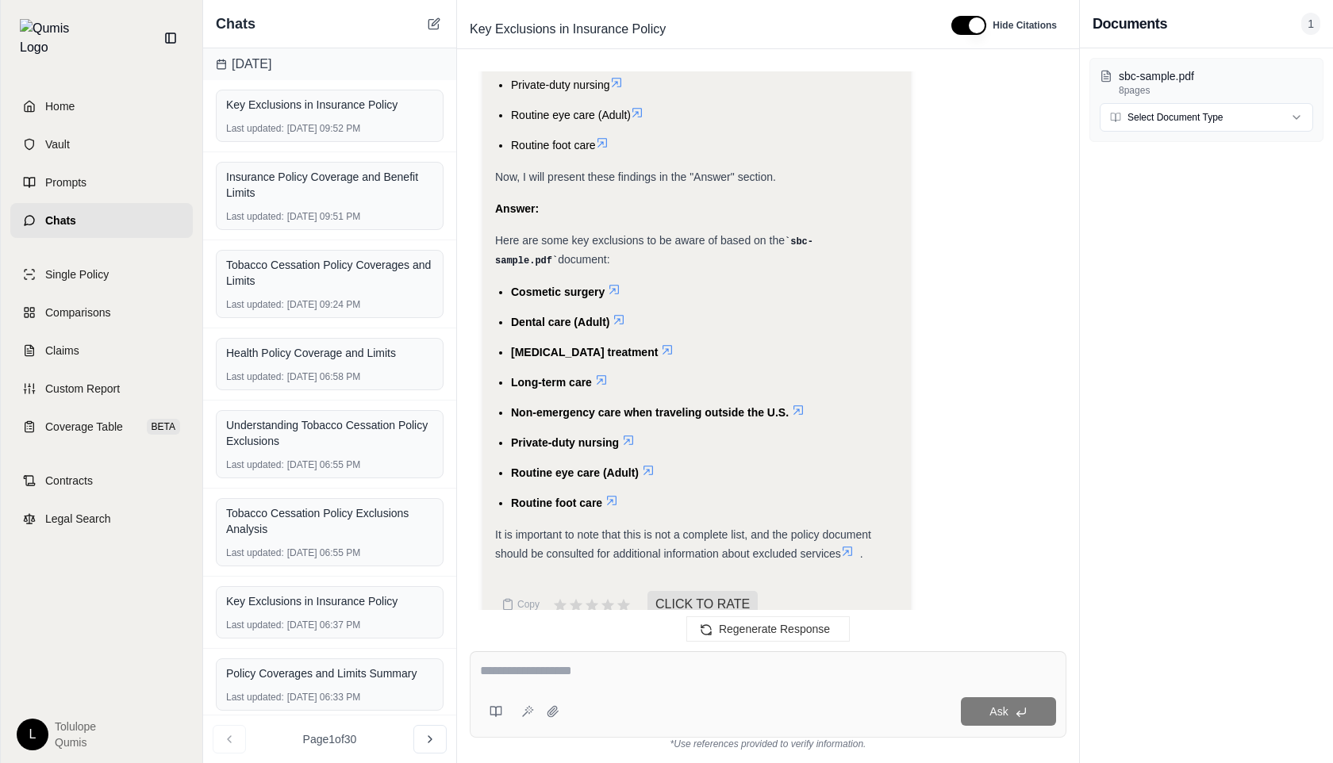
scroll to position [721, 0]
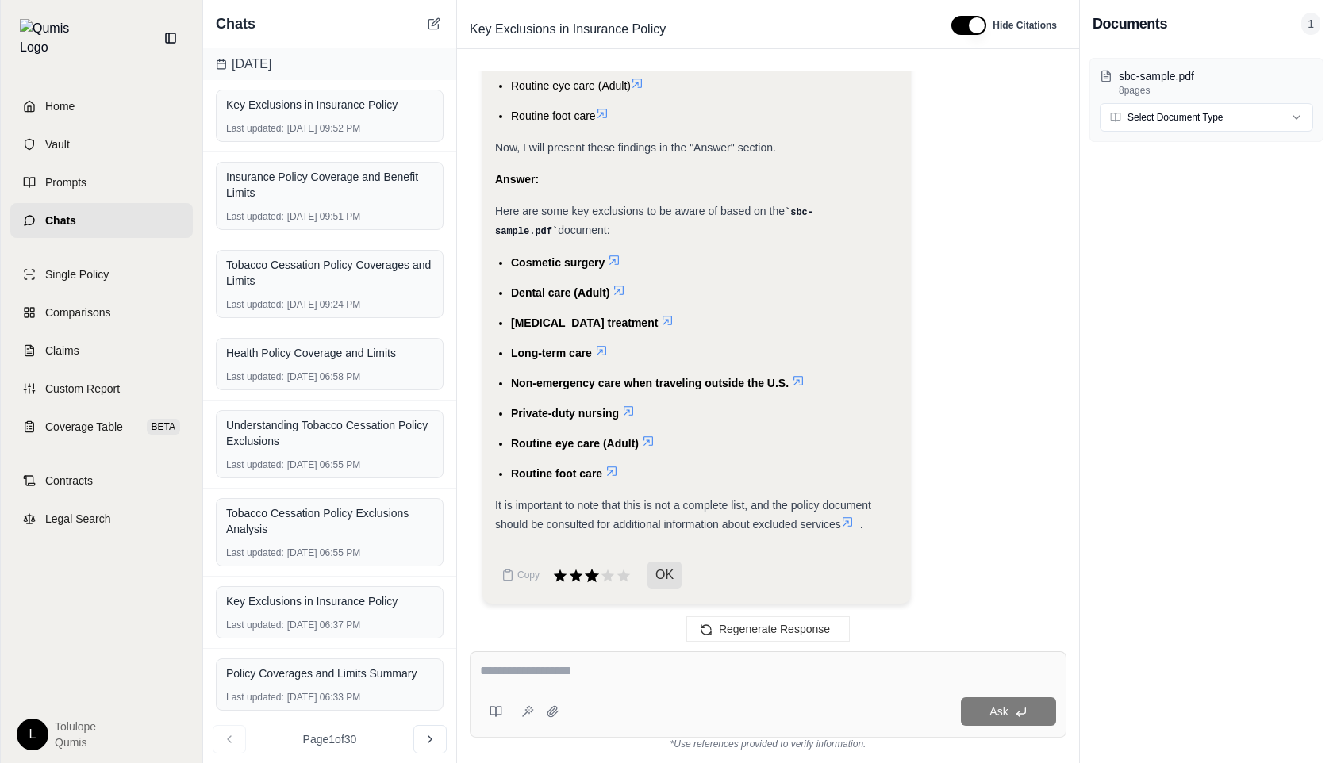
click at [594, 577] on icon at bounding box center [592, 574] width 14 height 13
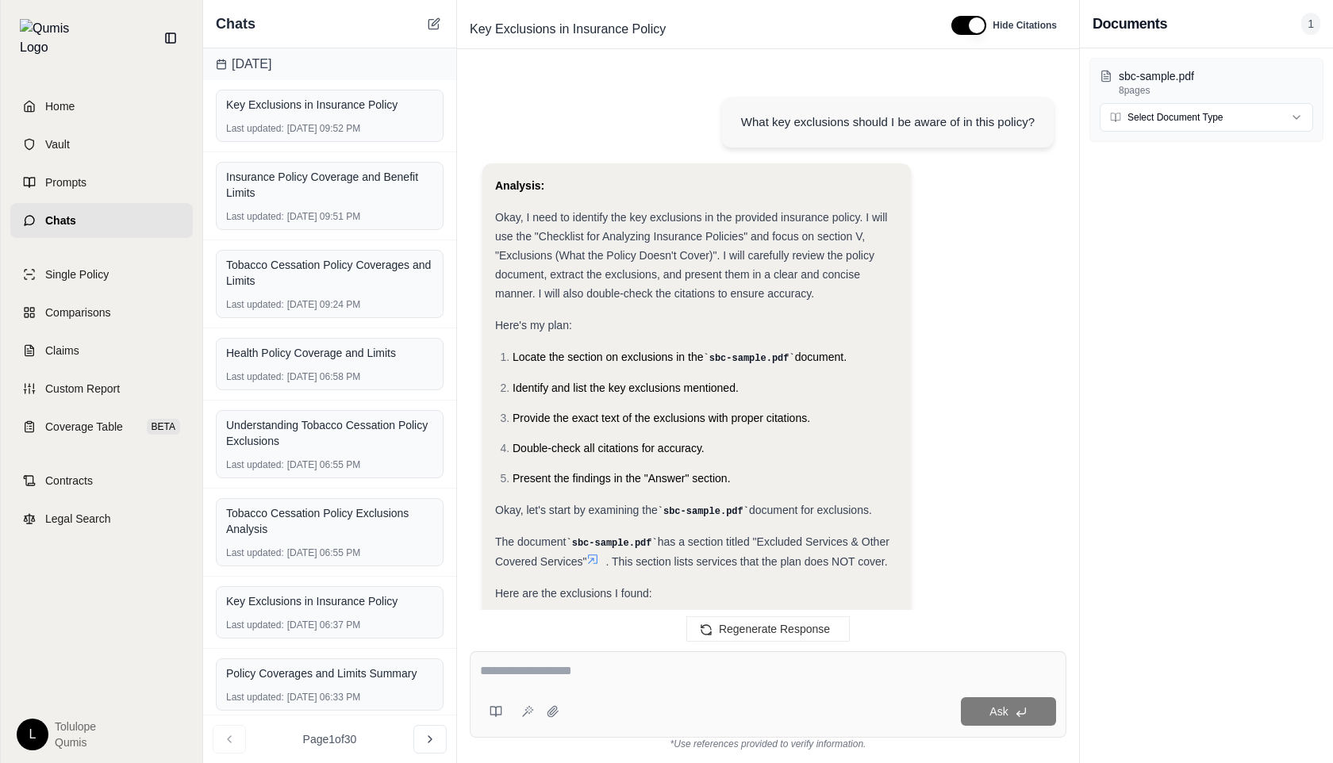
scroll to position [852, 0]
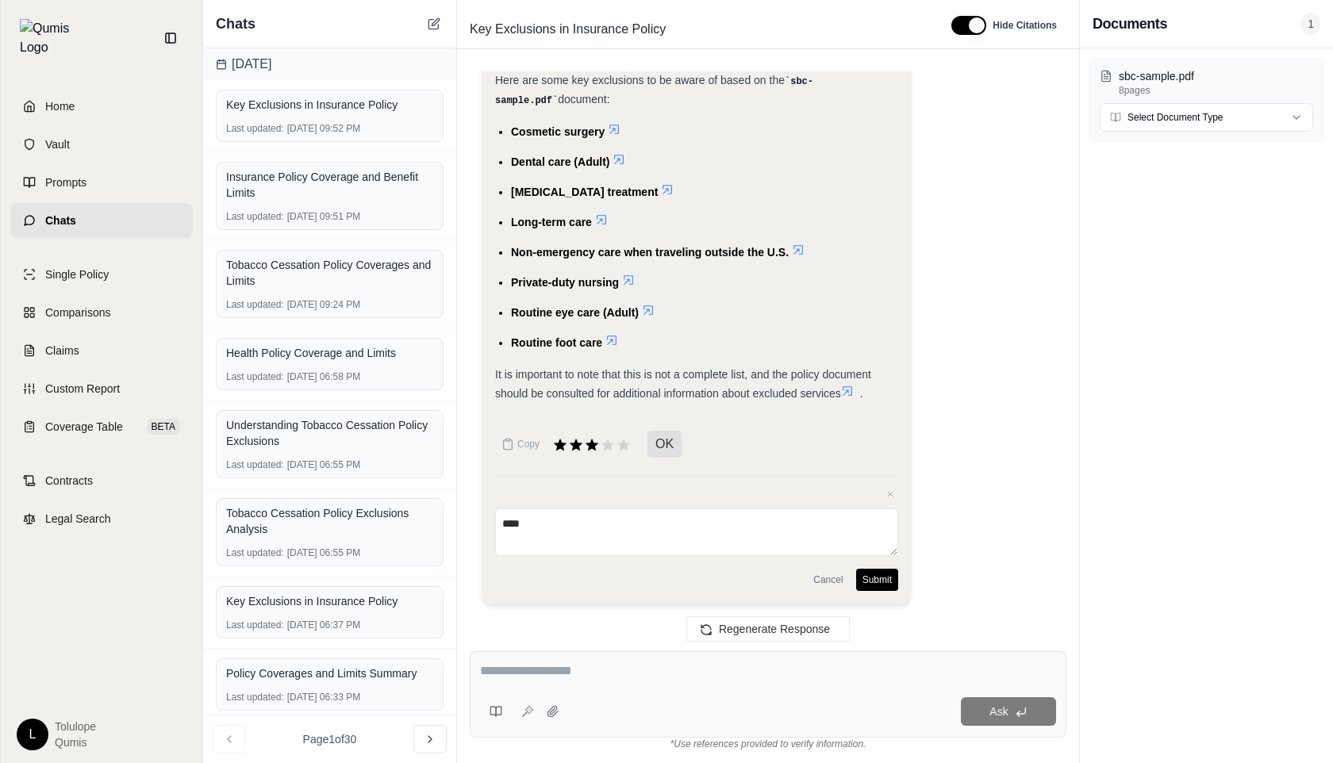
type textarea "****"
click at [868, 581] on button "Submit" at bounding box center [877, 580] width 42 height 22
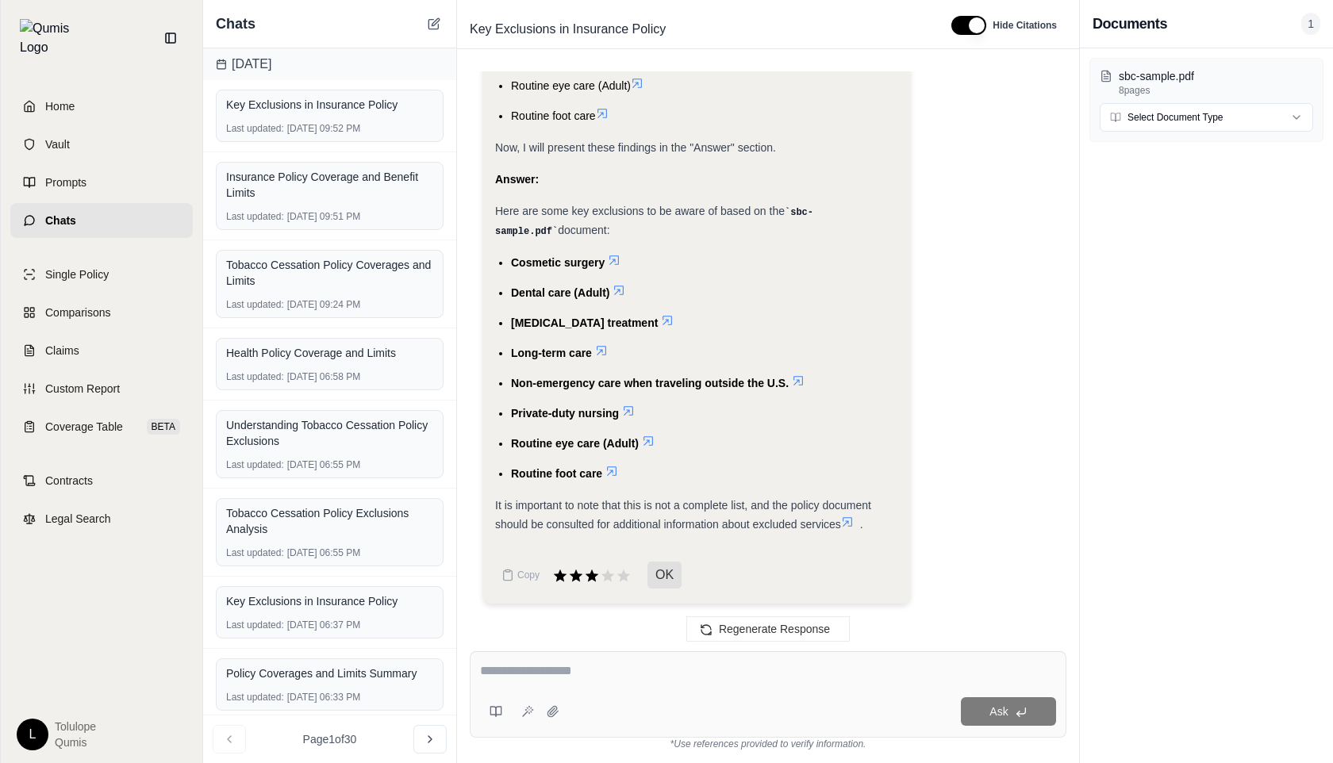
click at [580, 671] on textarea at bounding box center [768, 671] width 576 height 19
type textarea "**********"
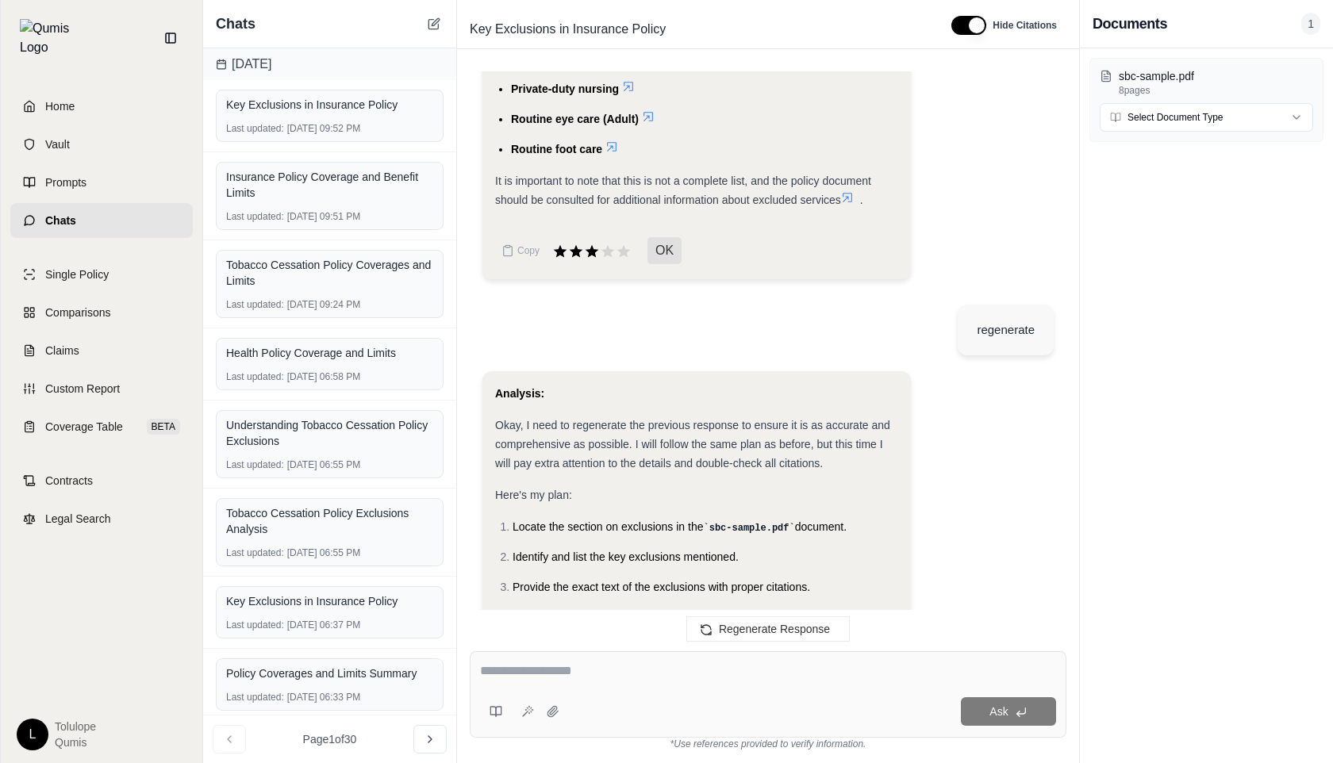
scroll to position [1040, 0]
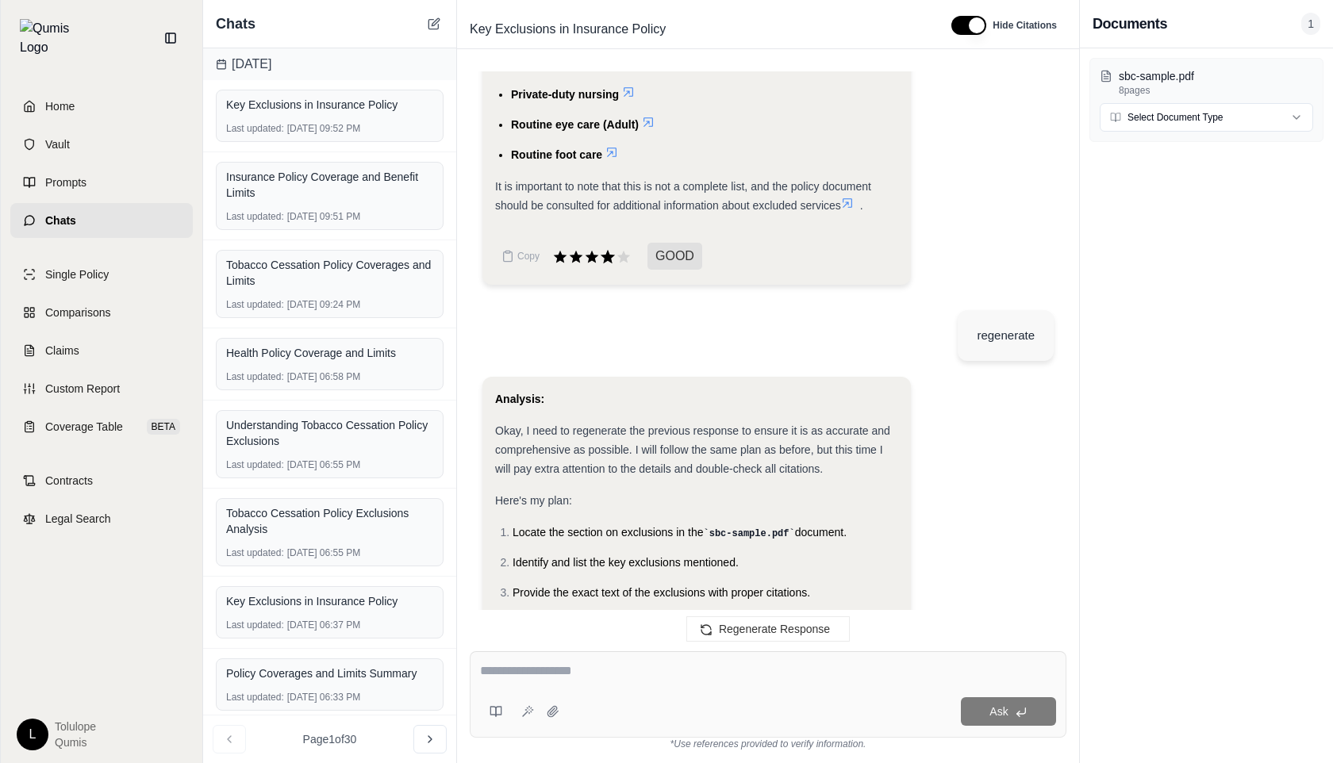
click at [609, 257] on icon at bounding box center [608, 255] width 14 height 13
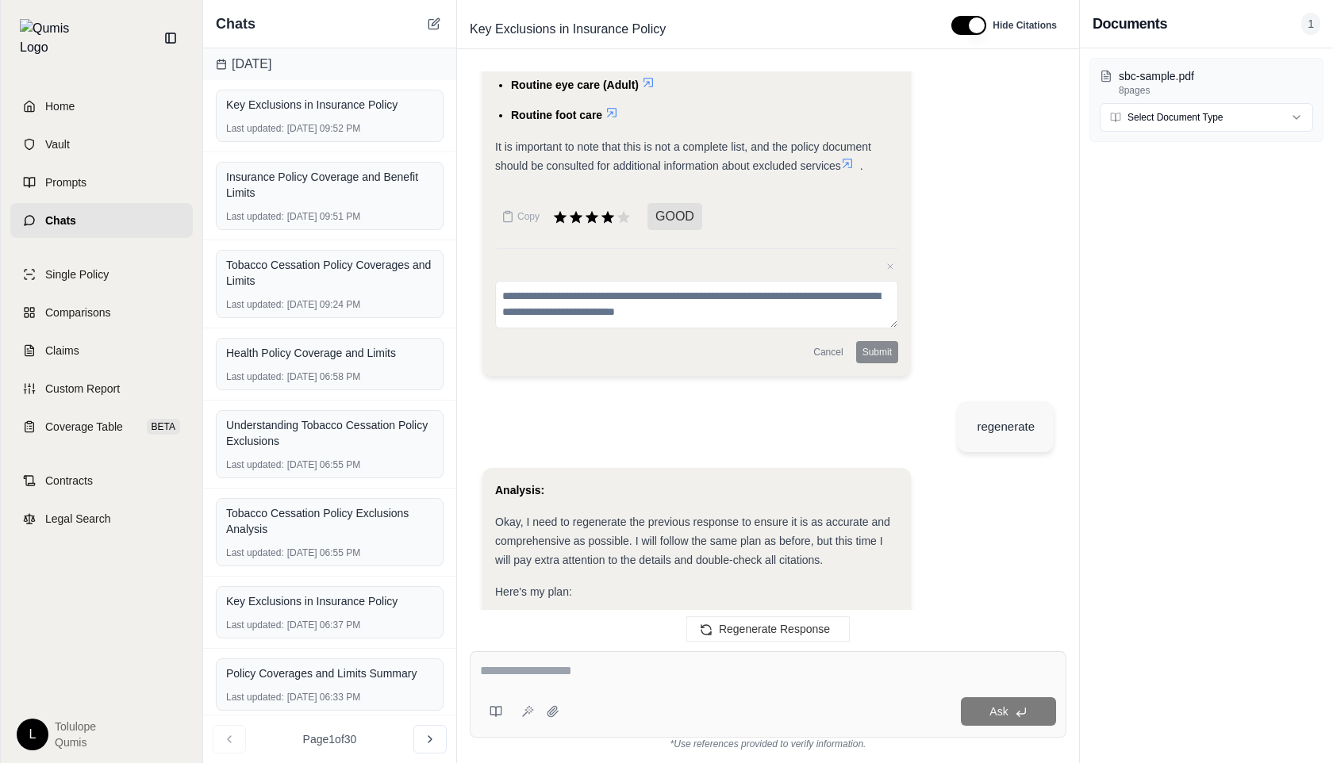
scroll to position [1056, 0]
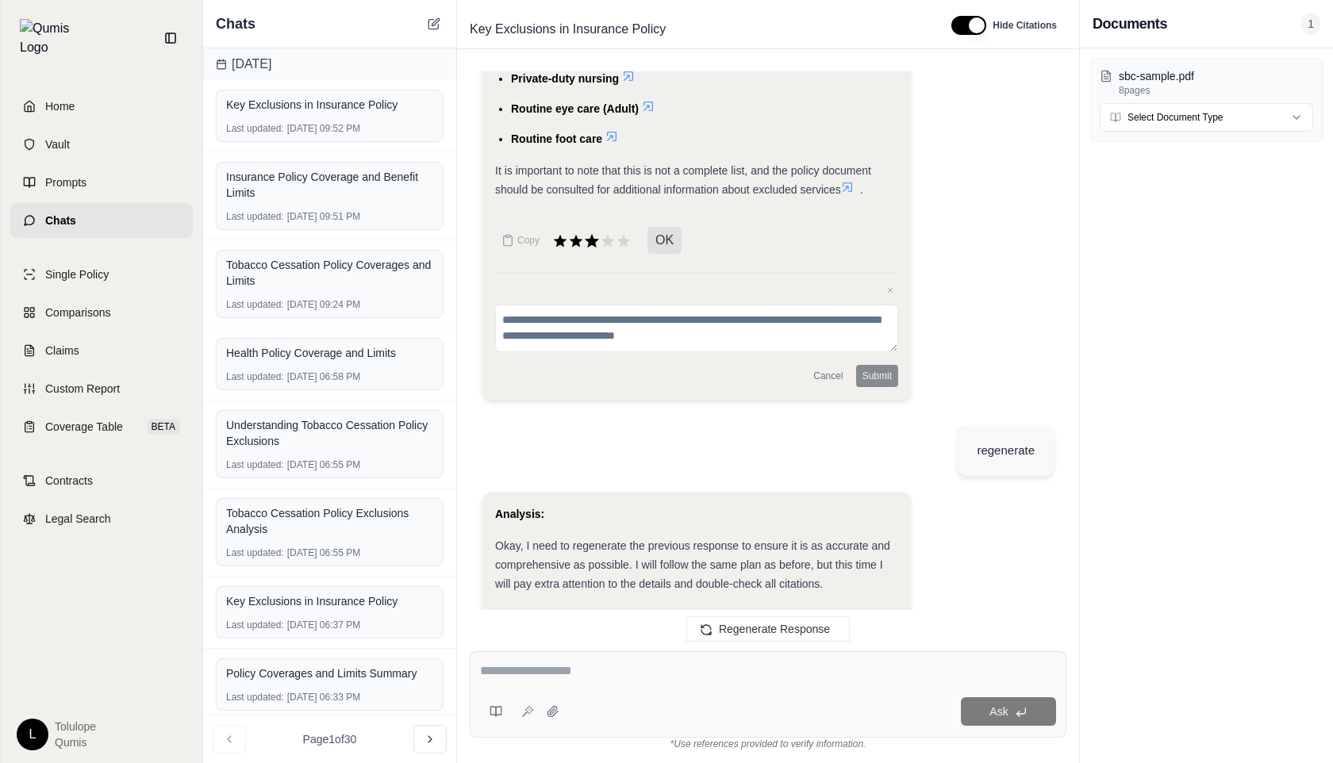
click at [586, 242] on icon at bounding box center [591, 241] width 17 height 17
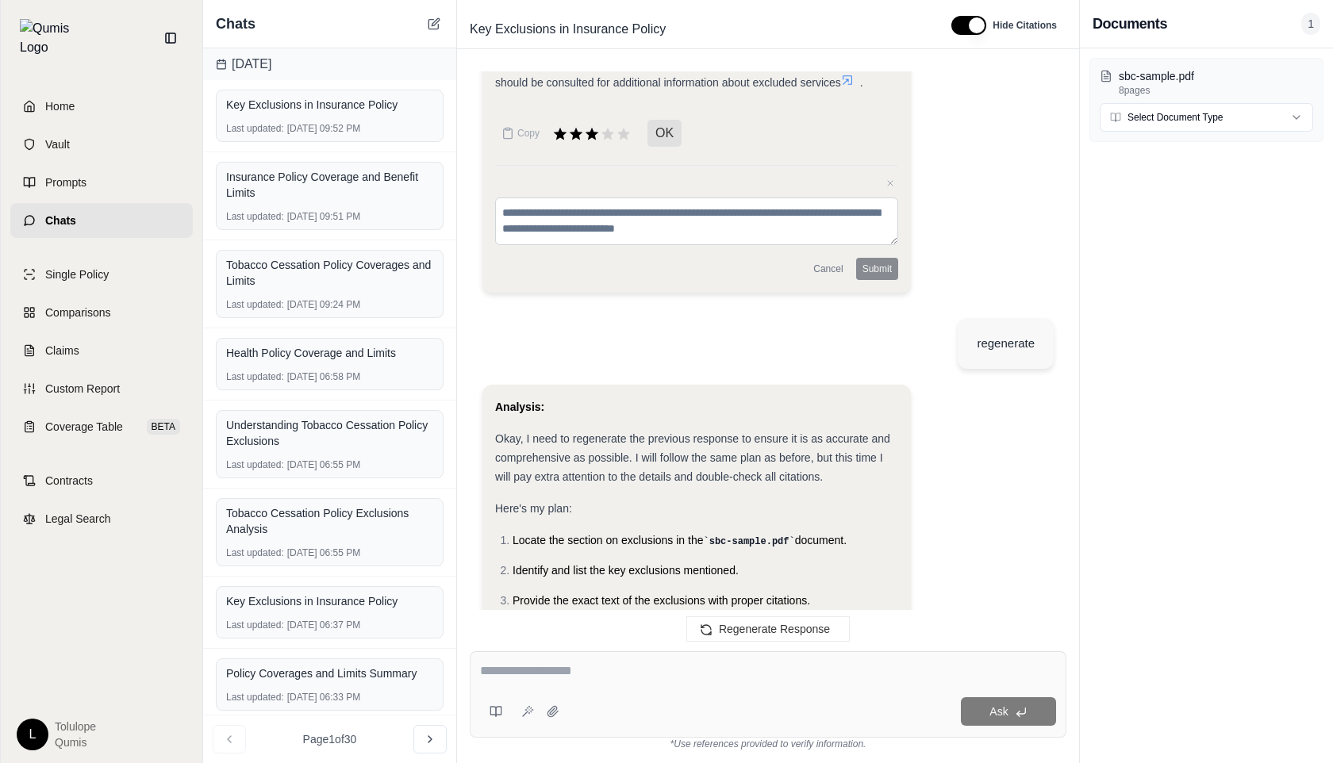
scroll to position [1072, 0]
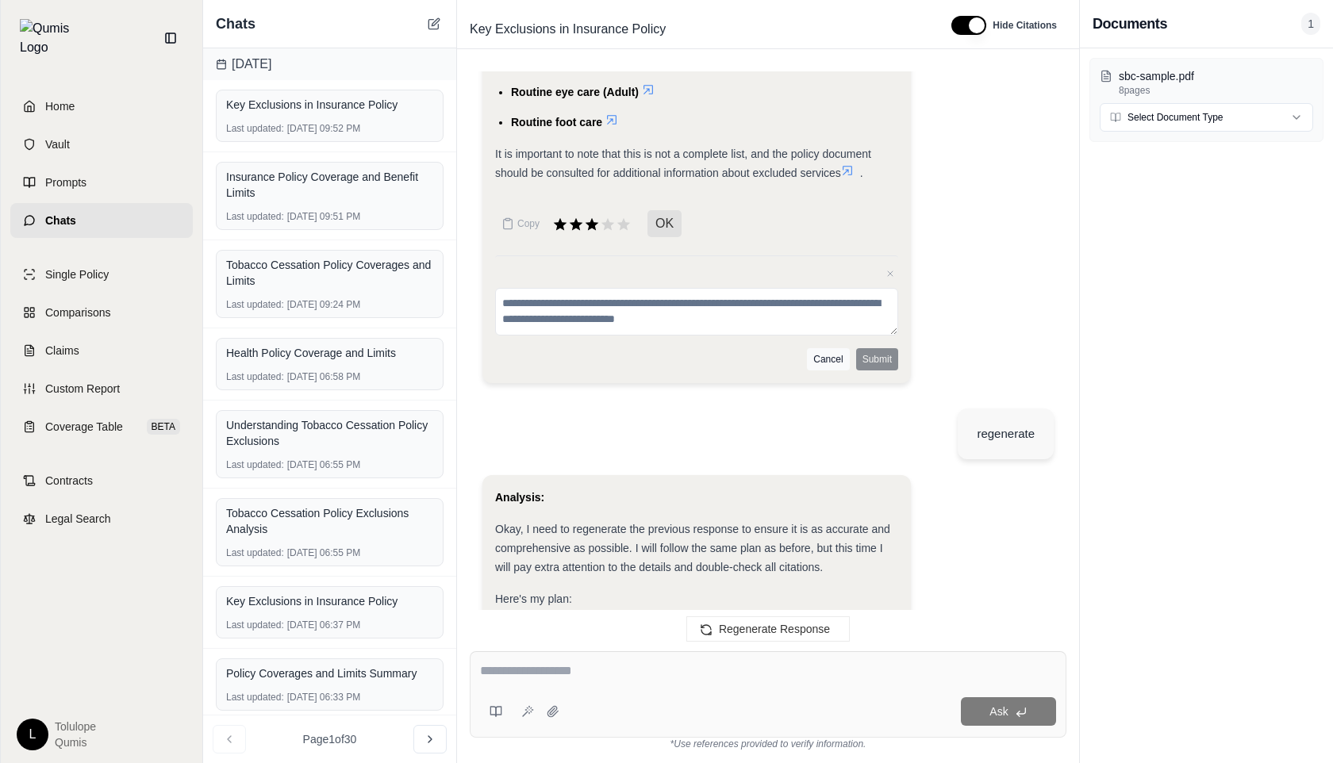
click at [830, 352] on button "Cancel" at bounding box center [828, 359] width 42 height 22
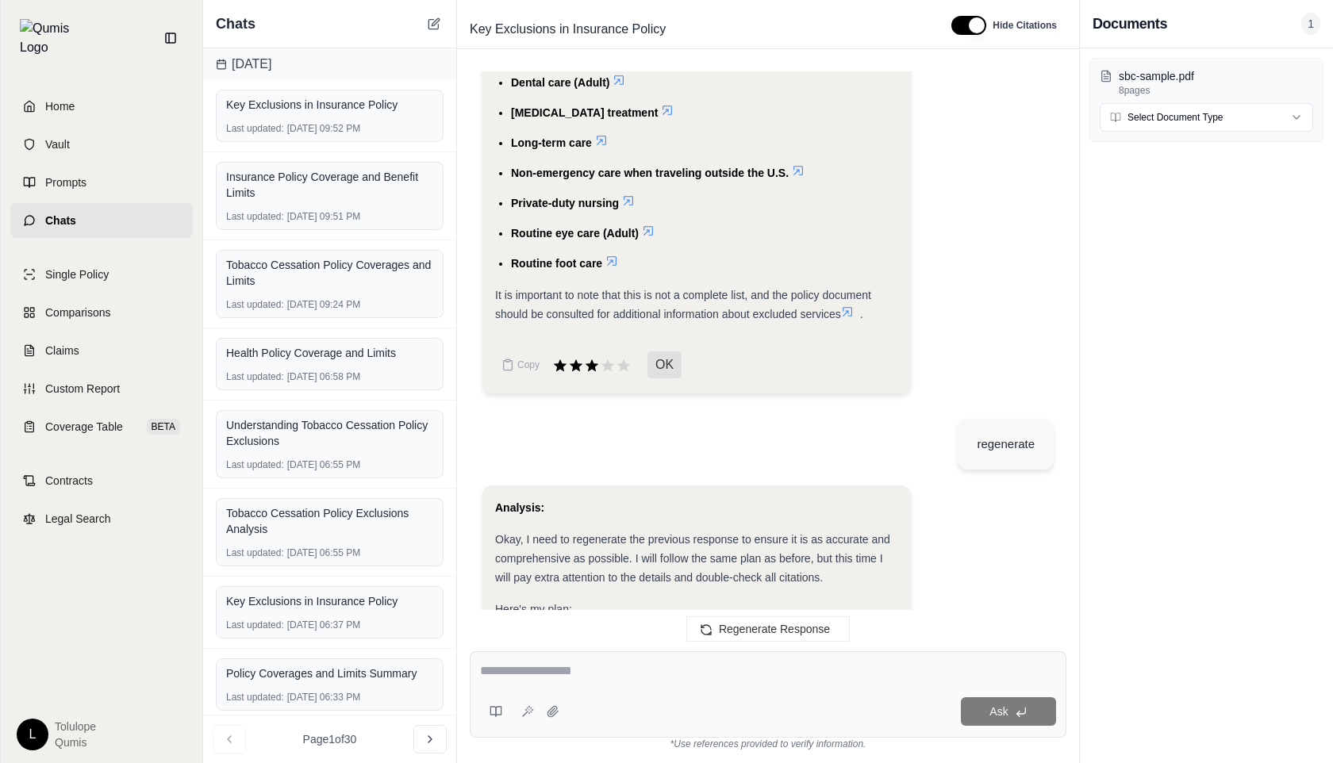
scroll to position [906, 0]
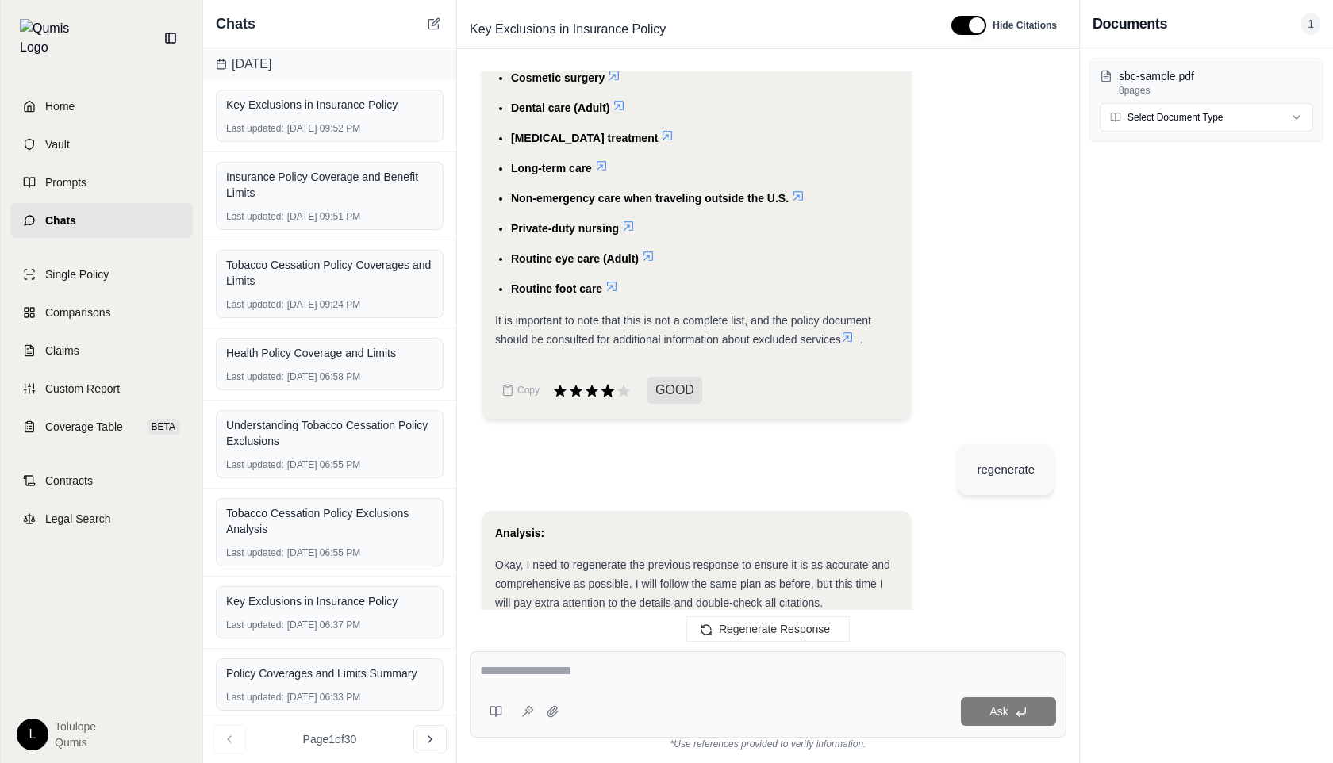
click at [602, 387] on icon at bounding box center [608, 389] width 14 height 13
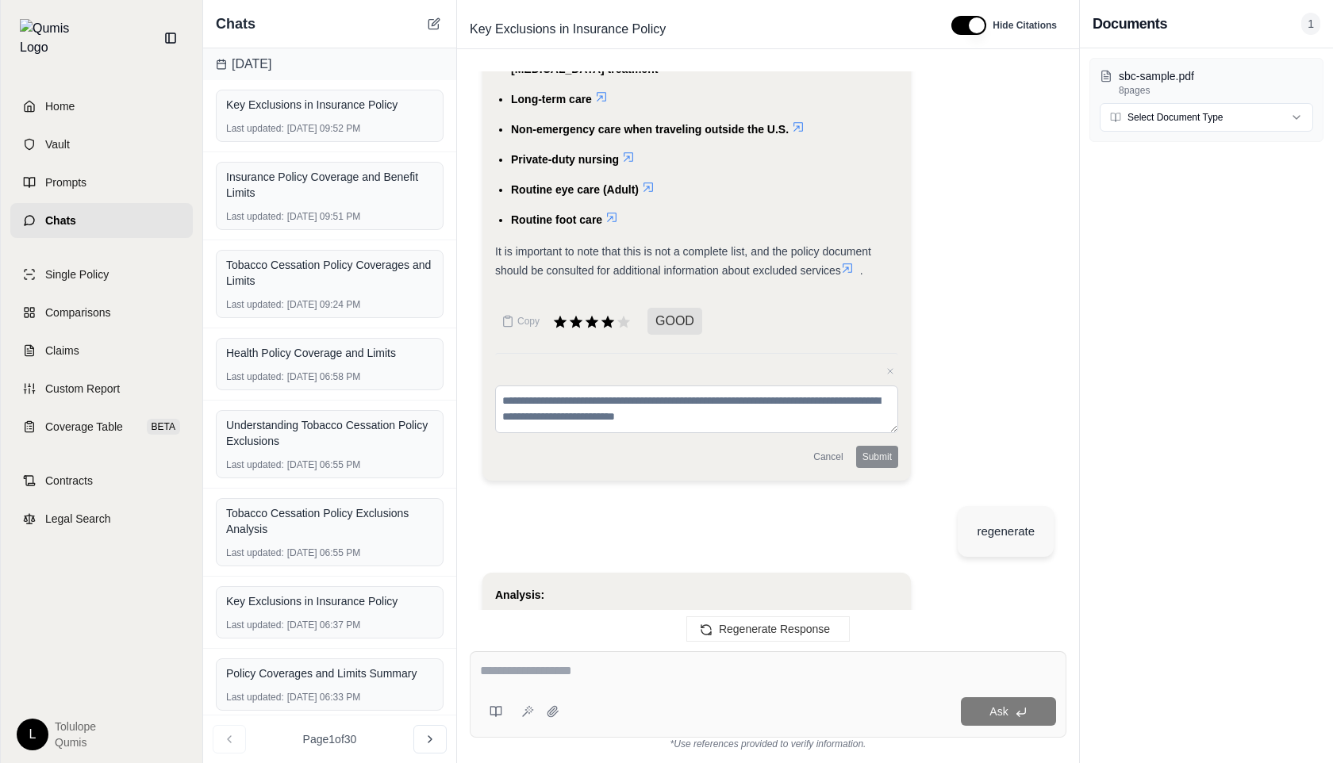
scroll to position [975, 0]
click at [590, 313] on icon at bounding box center [591, 321] width 17 height 17
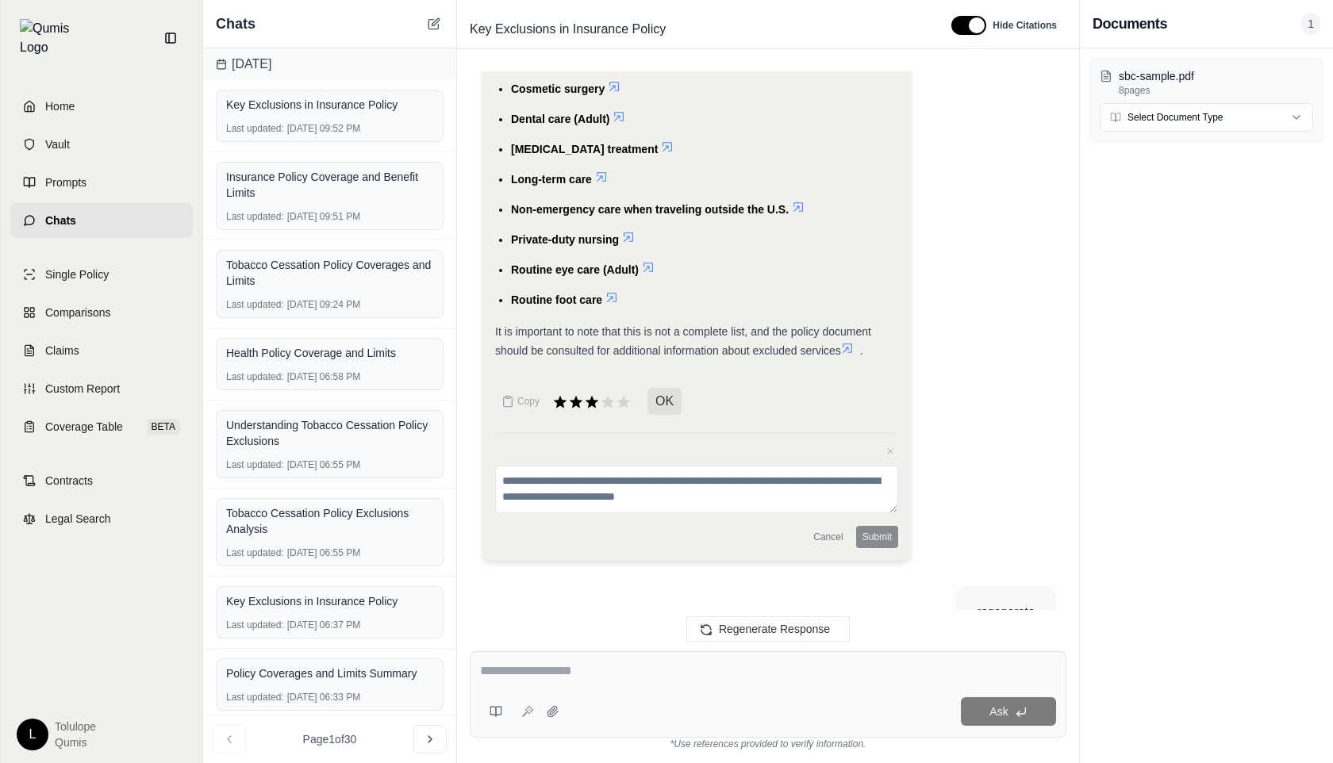
scroll to position [902, 0]
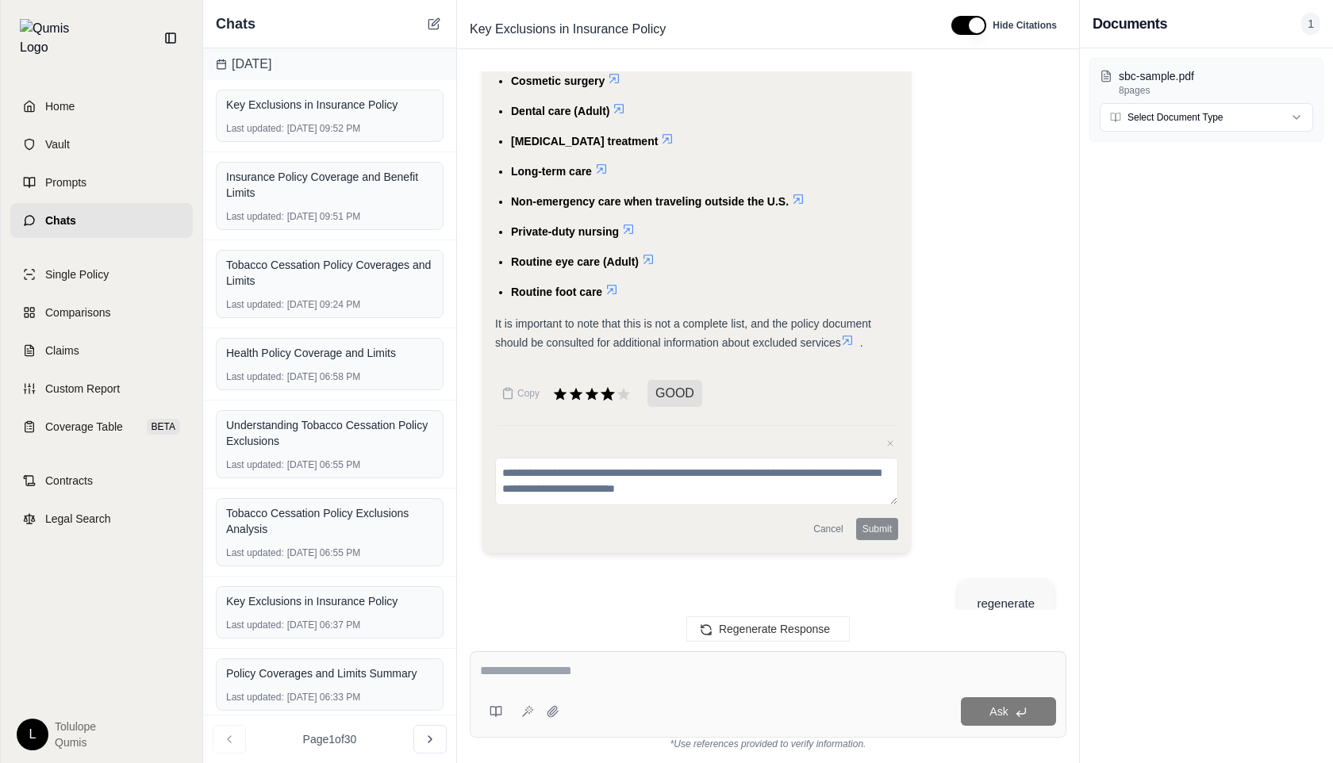
click at [604, 389] on icon at bounding box center [607, 394] width 17 height 17
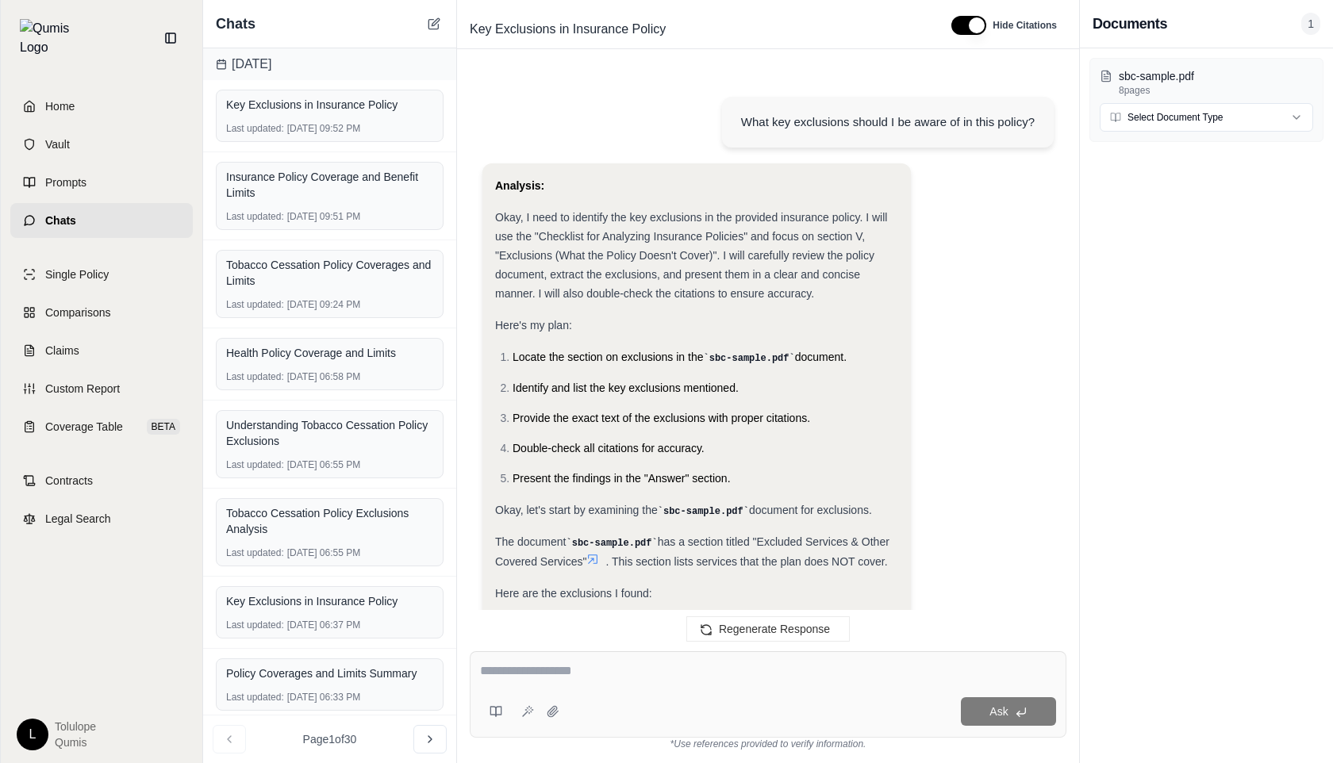
scroll to position [2121, 0]
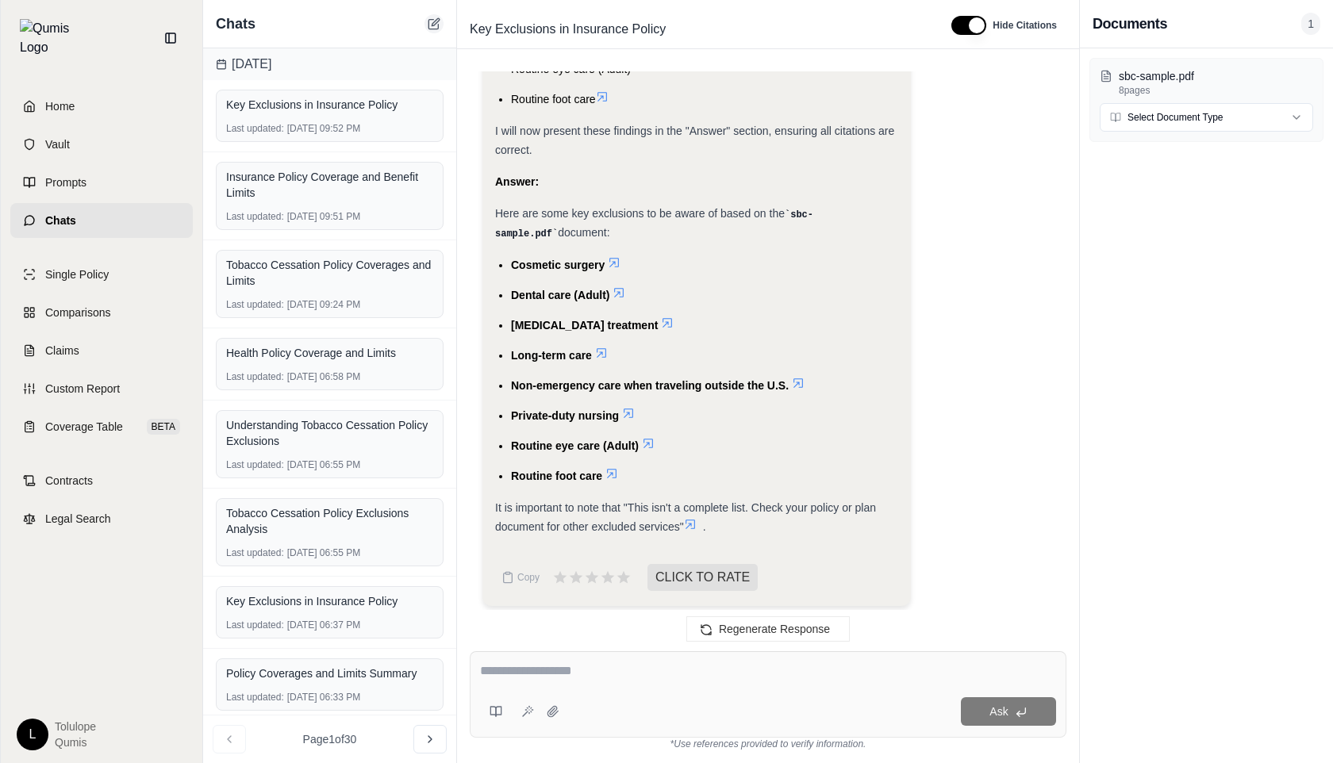
click at [429, 21] on icon at bounding box center [434, 23] width 13 height 13
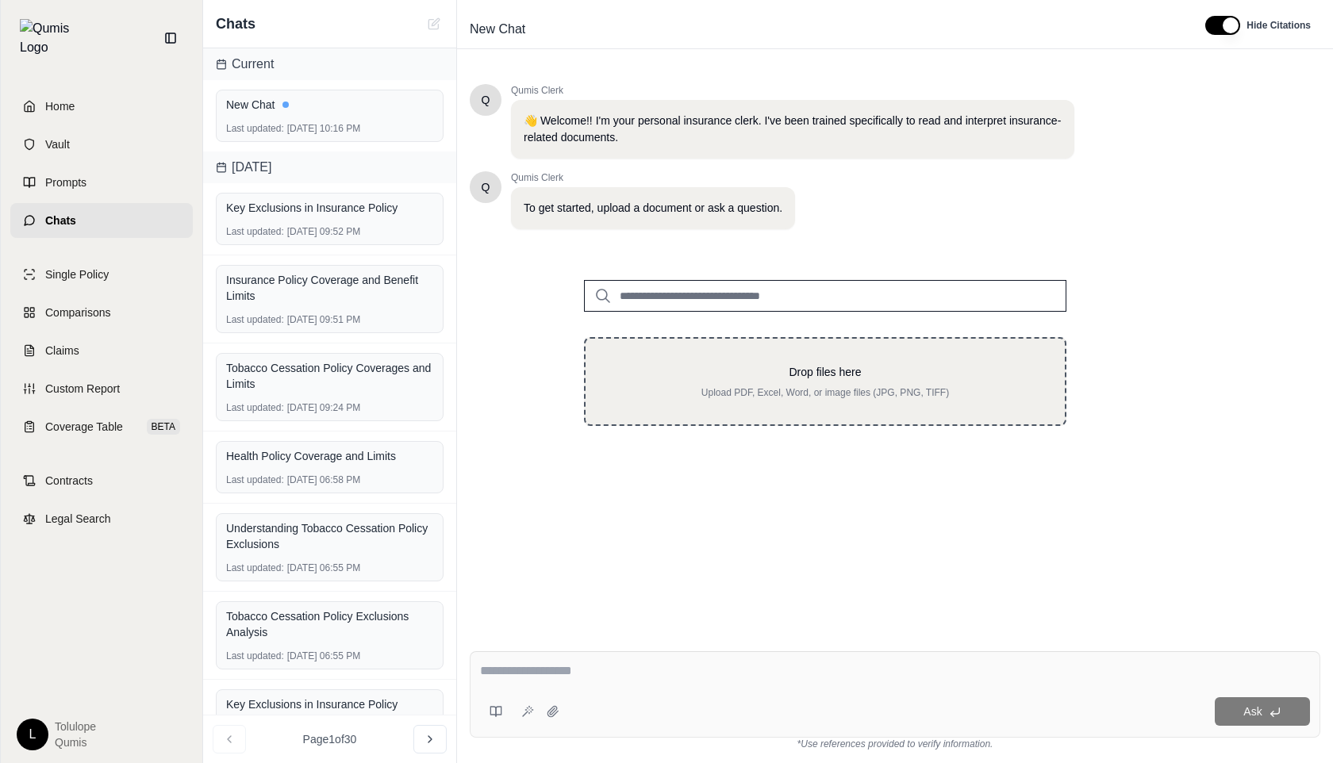
click at [680, 371] on p "Drop files here" at bounding box center [825, 372] width 429 height 16
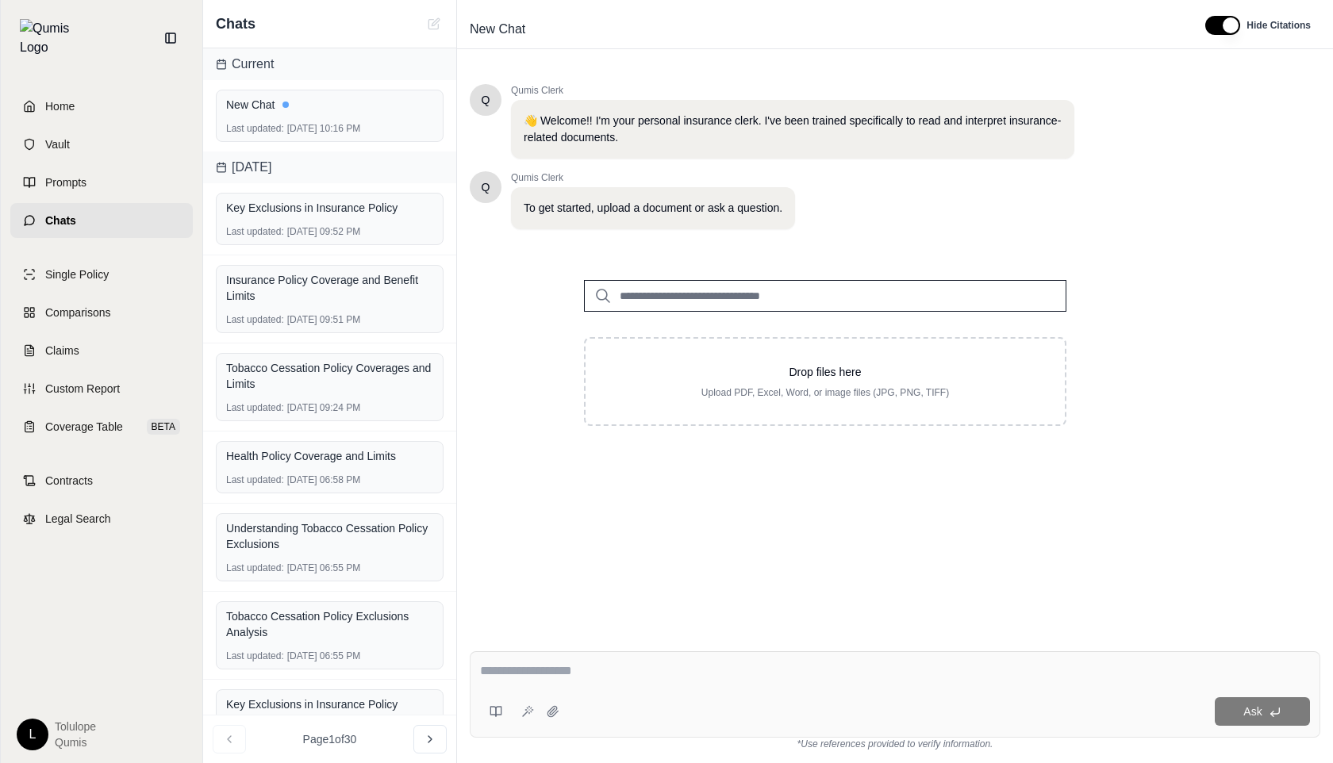
type input "**********"
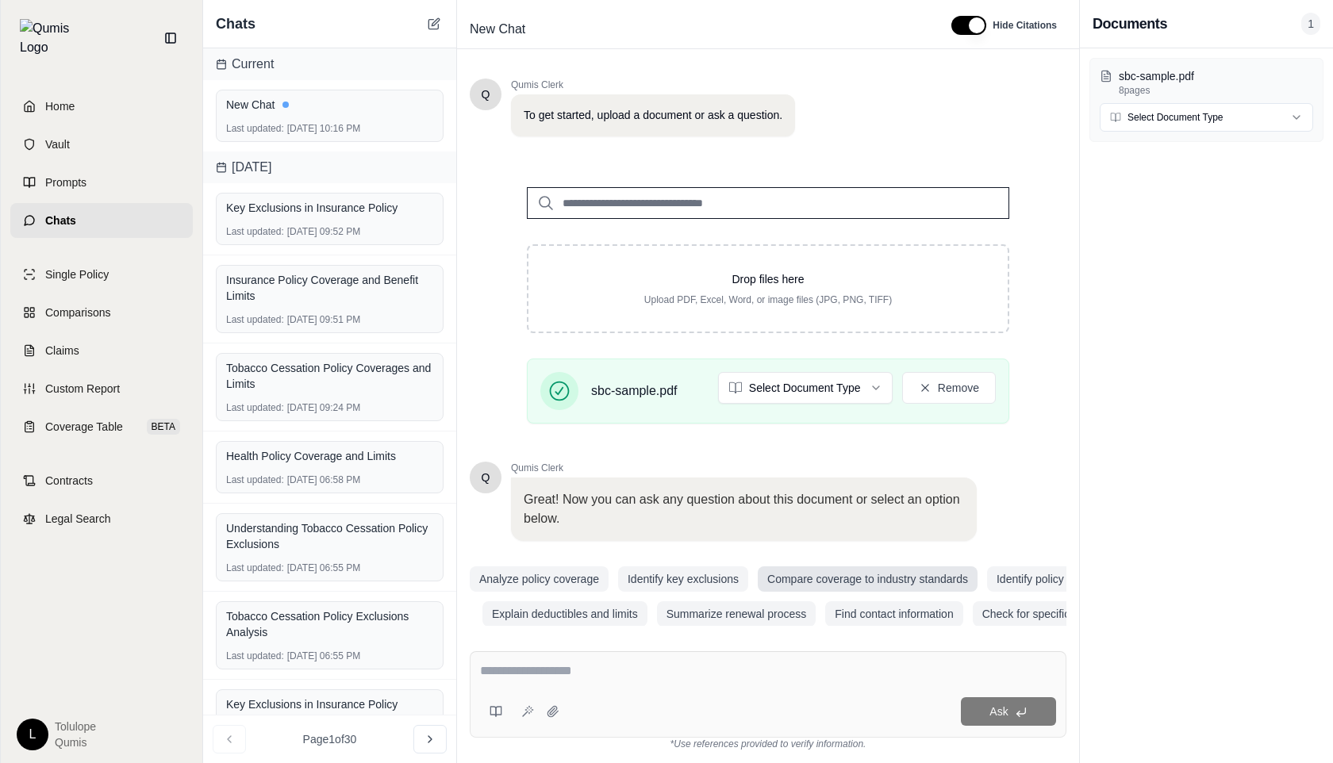
scroll to position [112, 0]
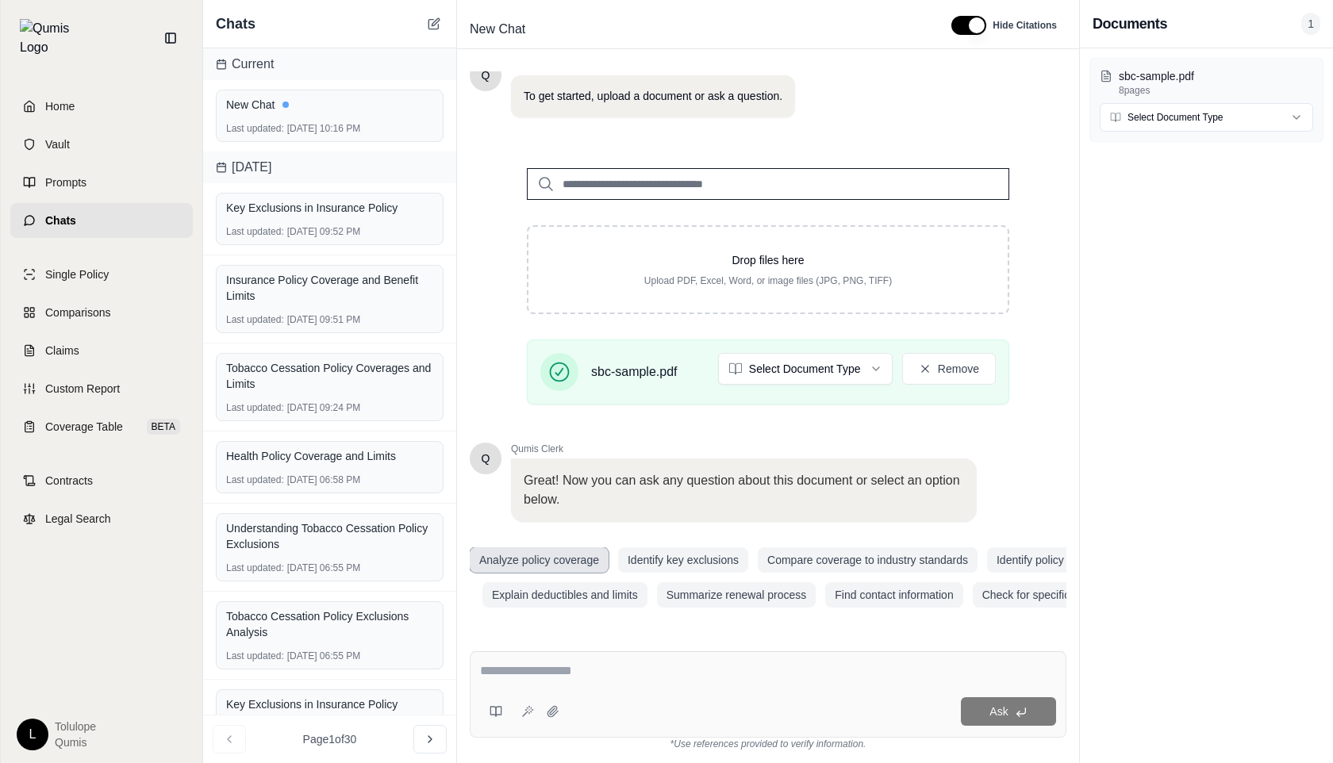
click at [567, 565] on button "Analyze policy coverage" at bounding box center [539, 560] width 139 height 25
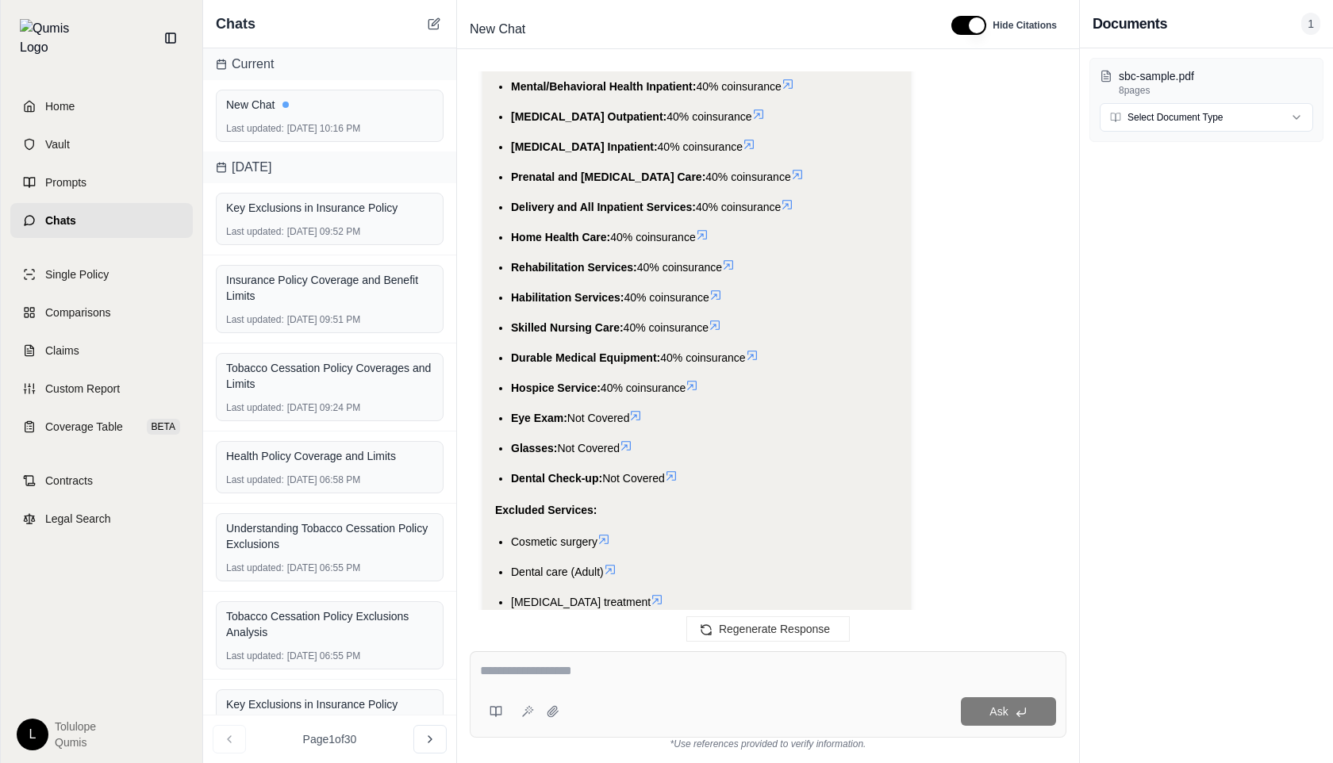
scroll to position [5030, 0]
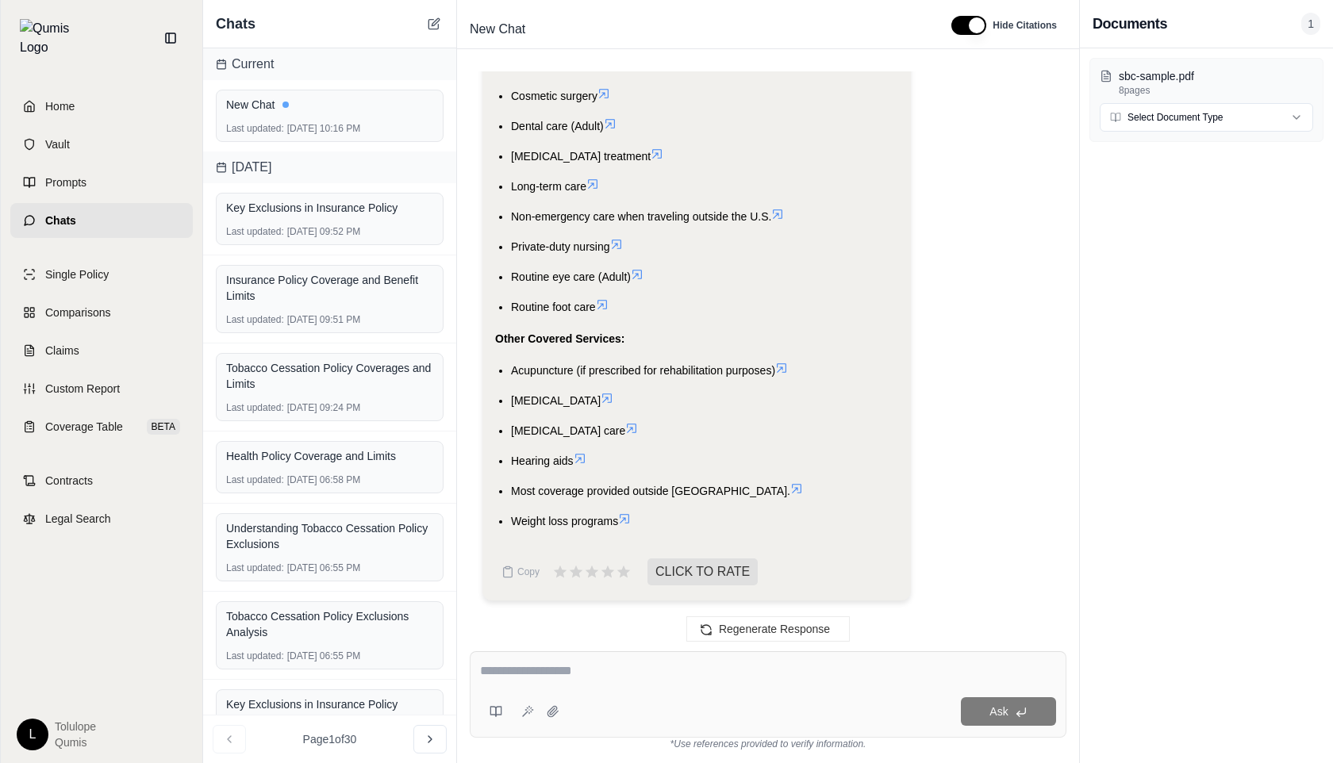
click at [529, 677] on textarea at bounding box center [768, 671] width 576 height 19
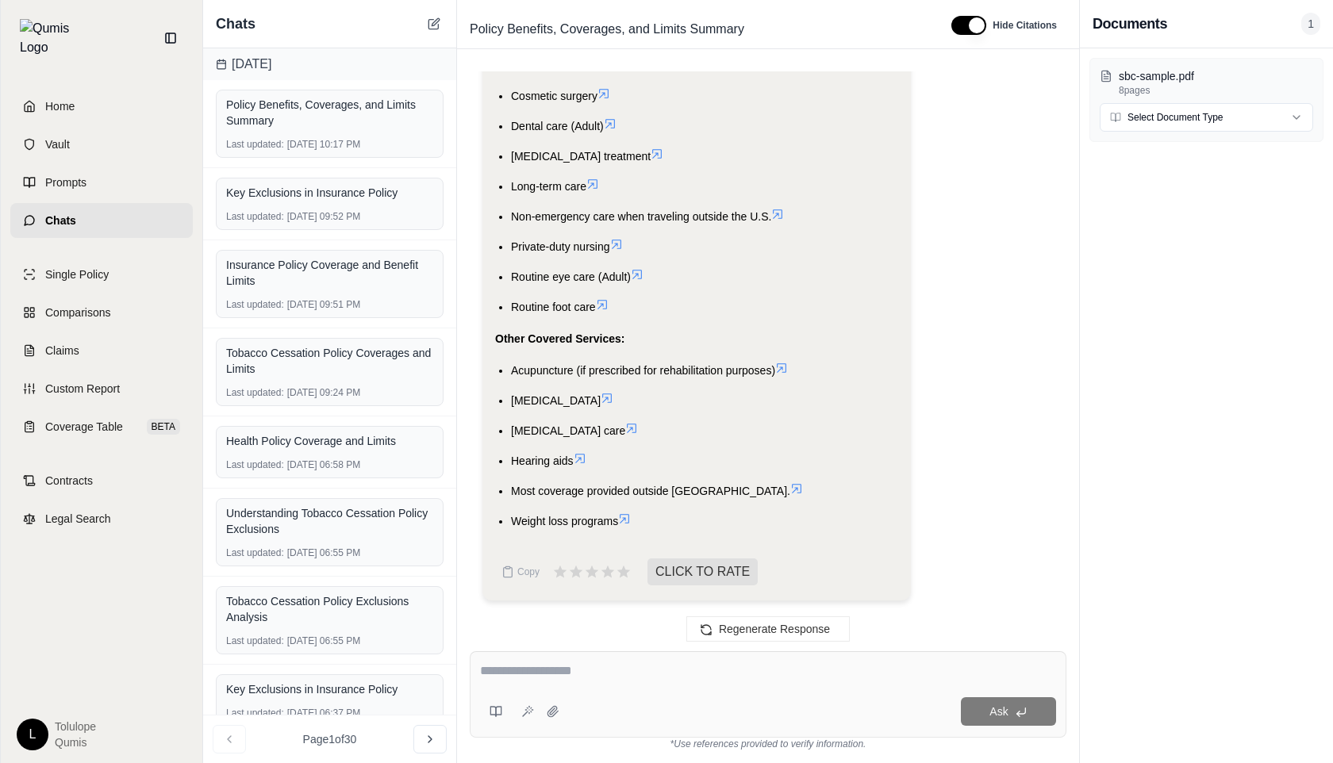
type textarea "*"
type textarea "**********"
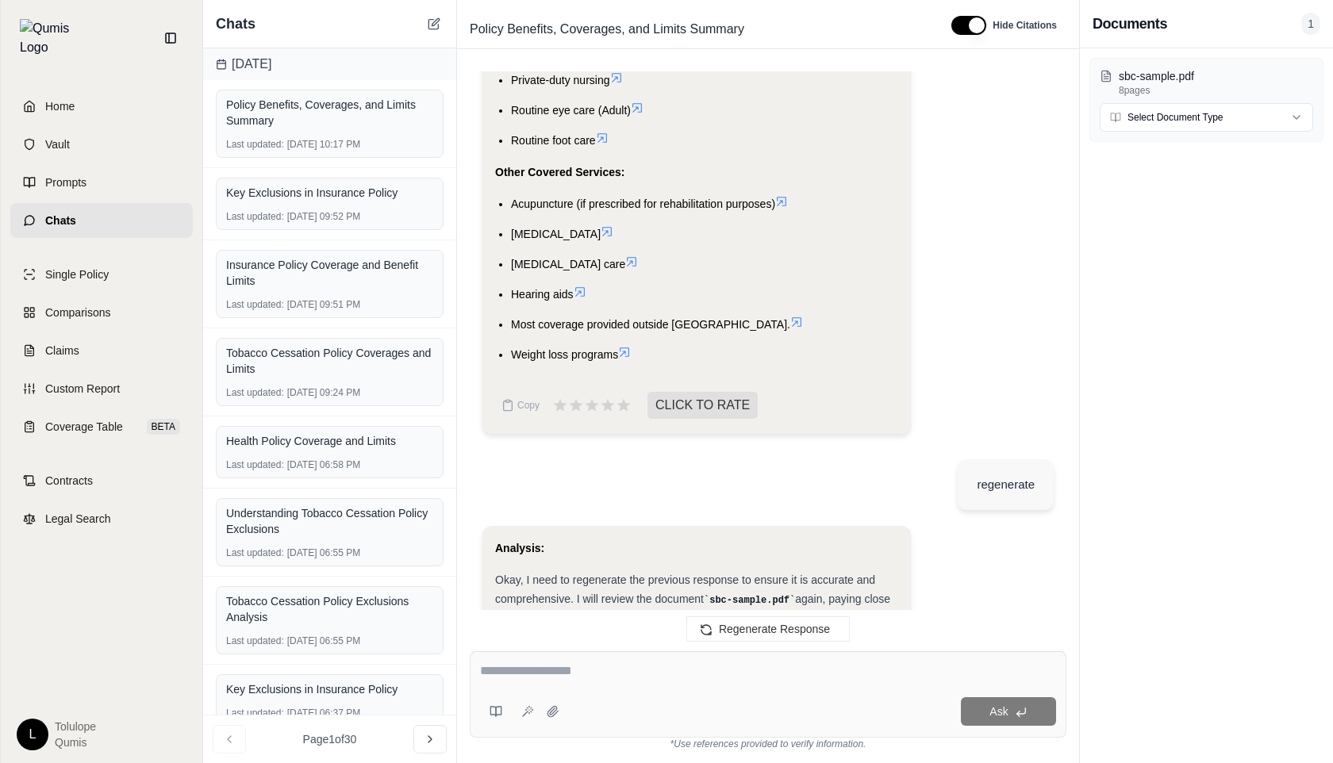
scroll to position [5176, 0]
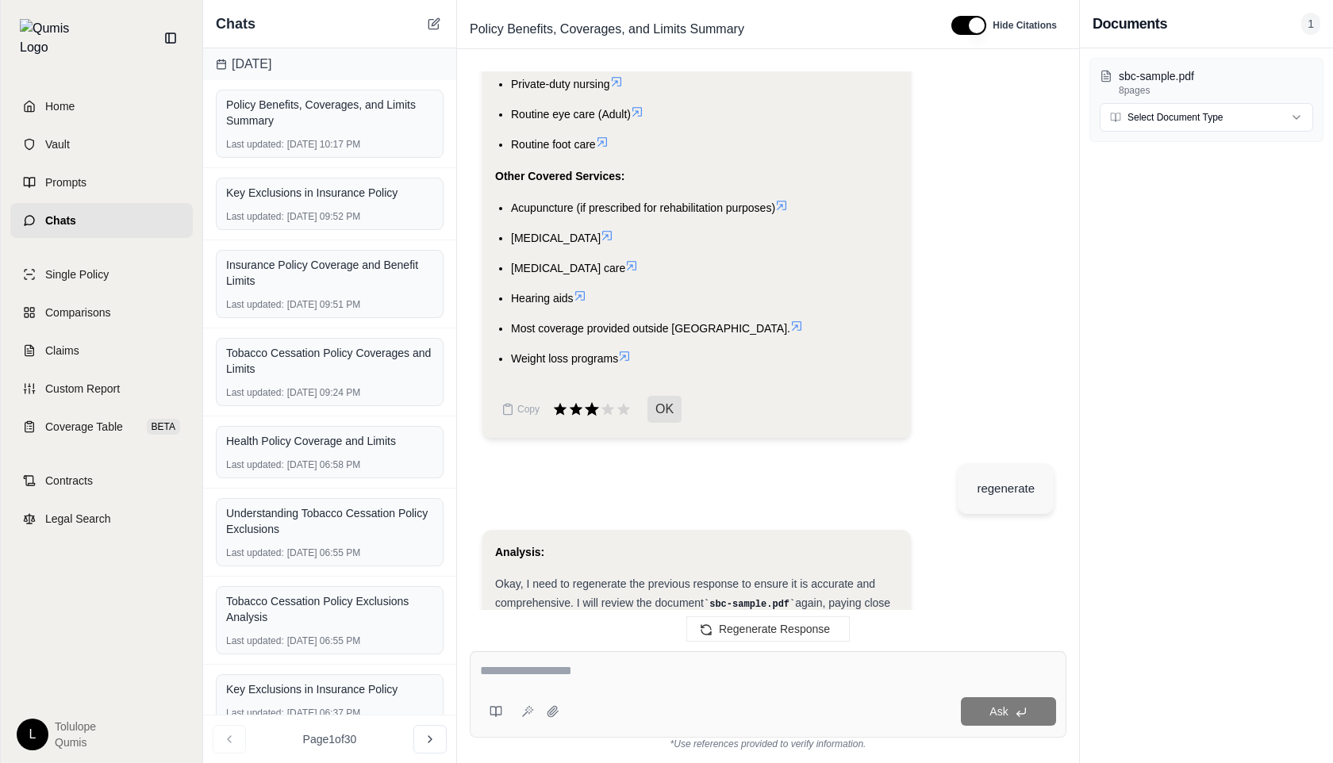
click at [594, 418] on icon at bounding box center [591, 409] width 17 height 17
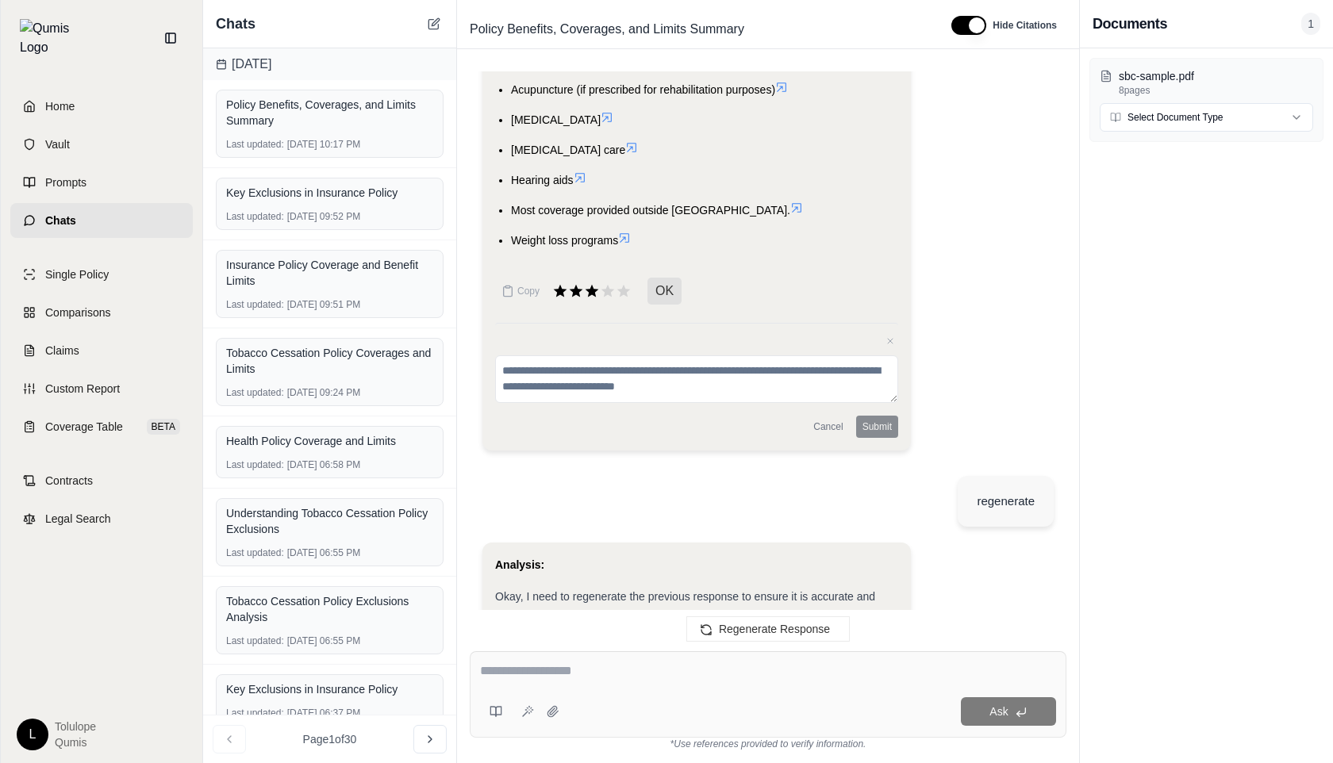
scroll to position [5295, 0]
